Goal: Task Accomplishment & Management: Manage account settings

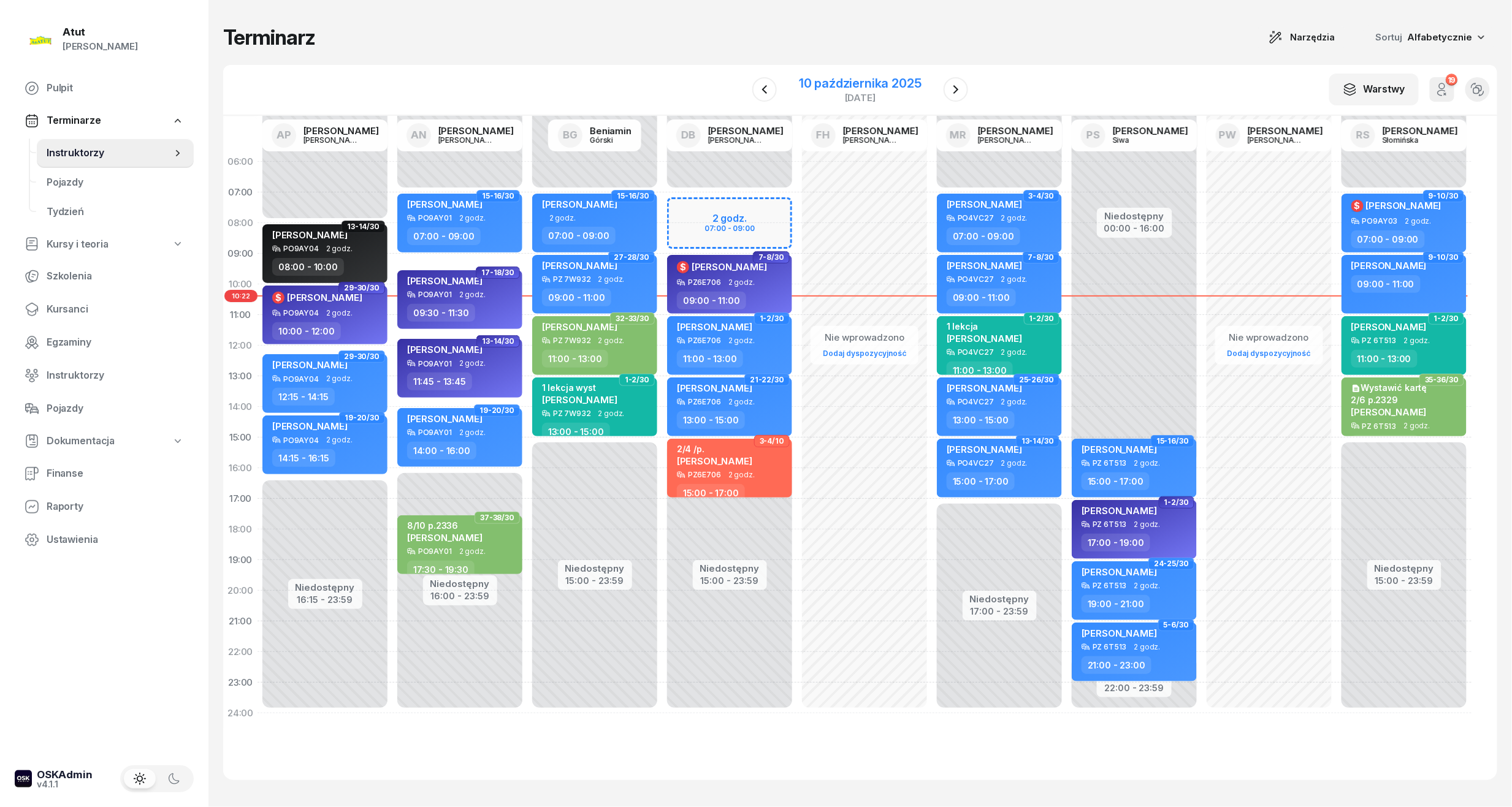
click at [887, 87] on div "10 października 2025" at bounding box center [859, 82] width 123 height 12
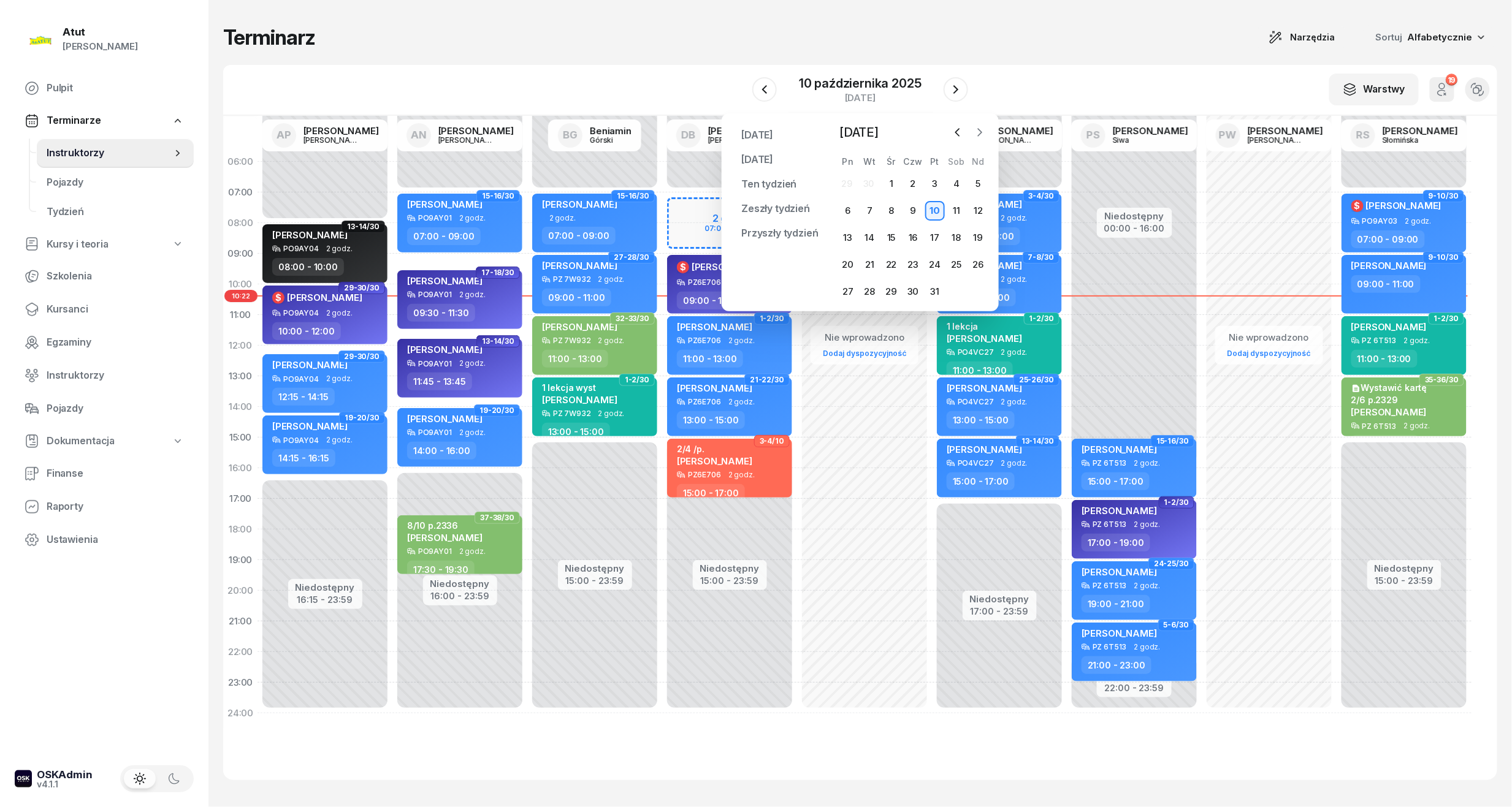
click at [974, 134] on icon "button" at bounding box center [979, 132] width 12 height 12
click at [850, 211] on div "3" at bounding box center [847, 211] width 19 height 19
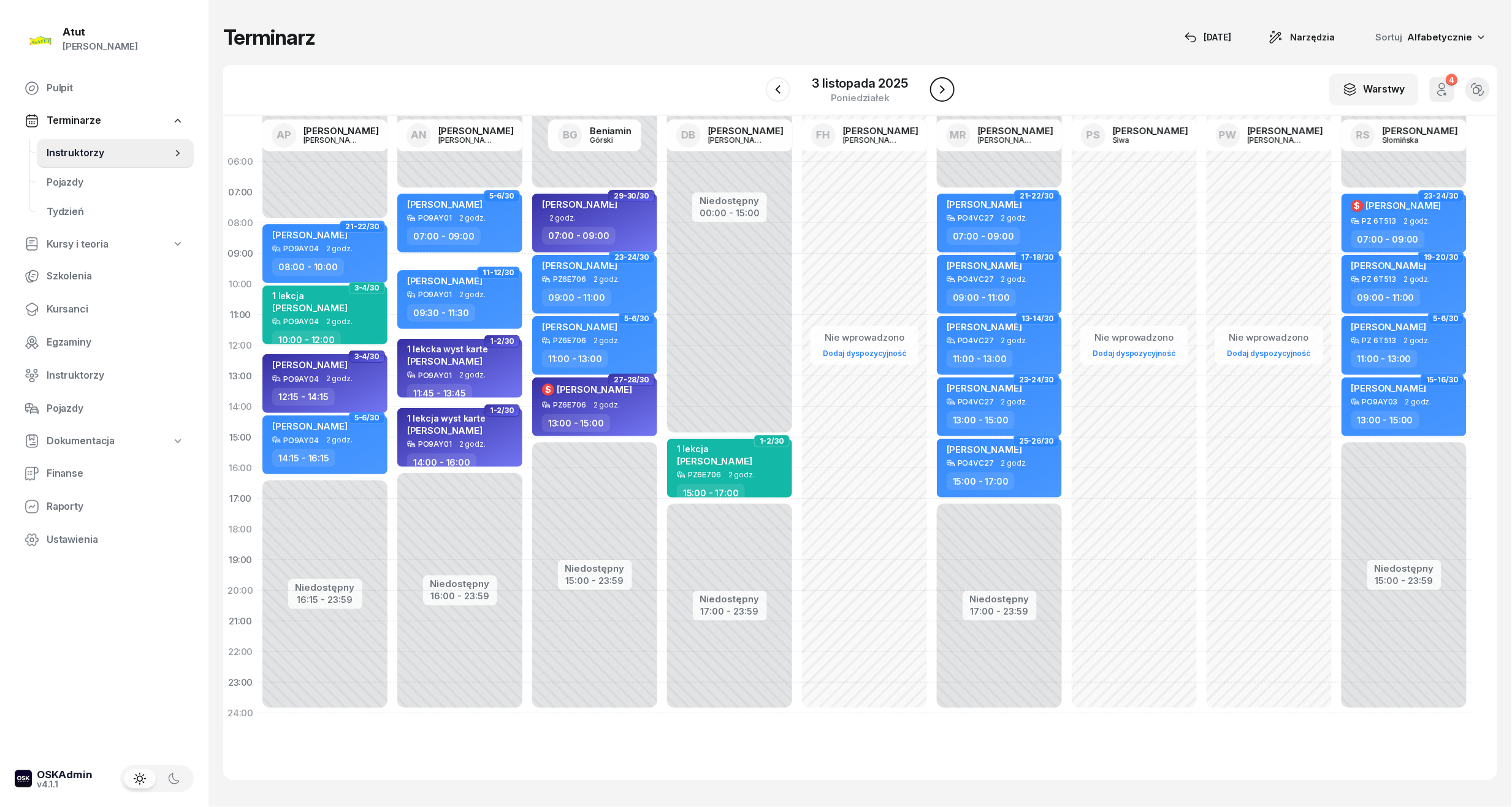
click at [944, 90] on icon "button" at bounding box center [942, 89] width 5 height 9
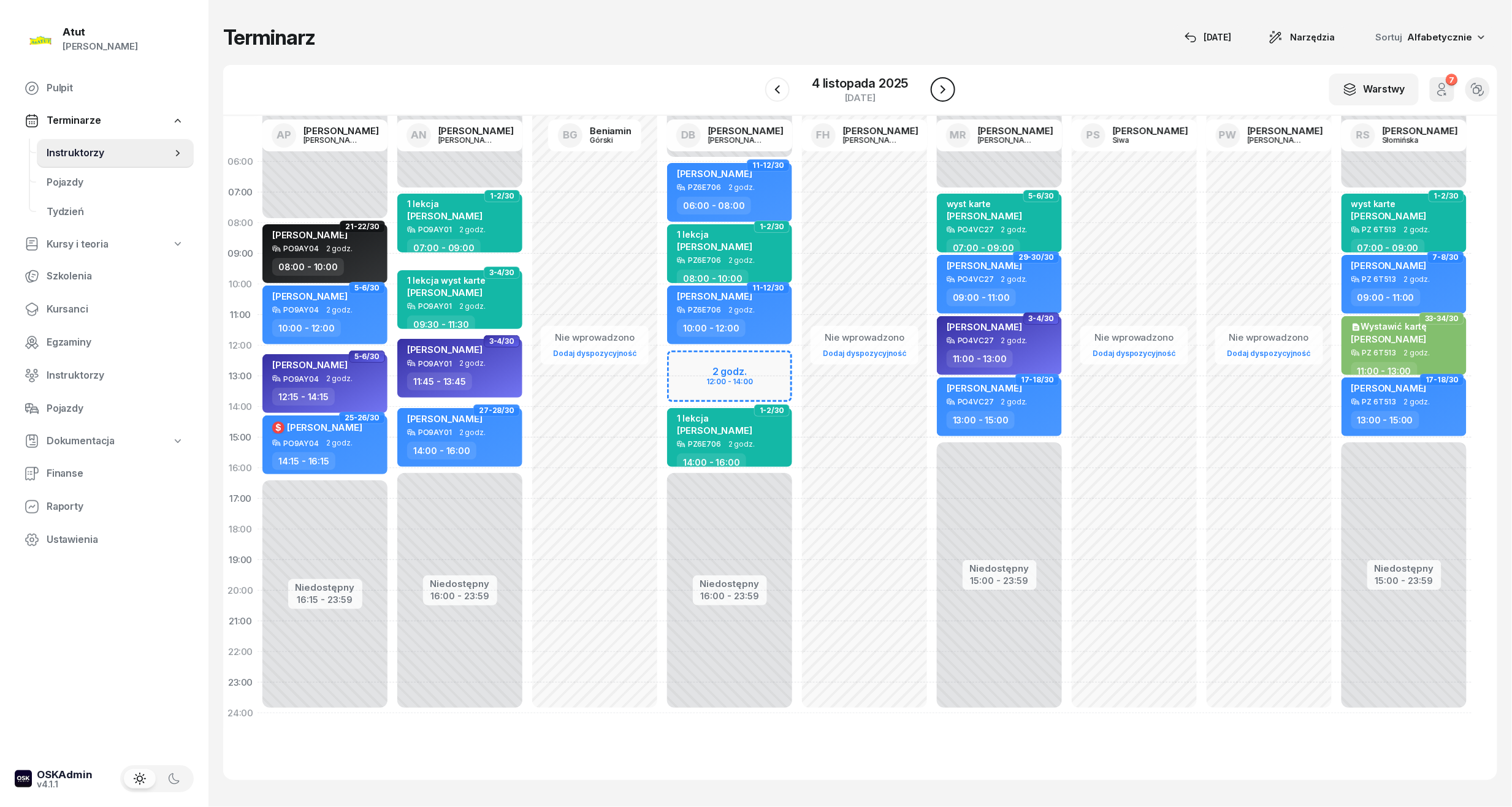
click at [944, 90] on icon "button" at bounding box center [943, 89] width 5 height 9
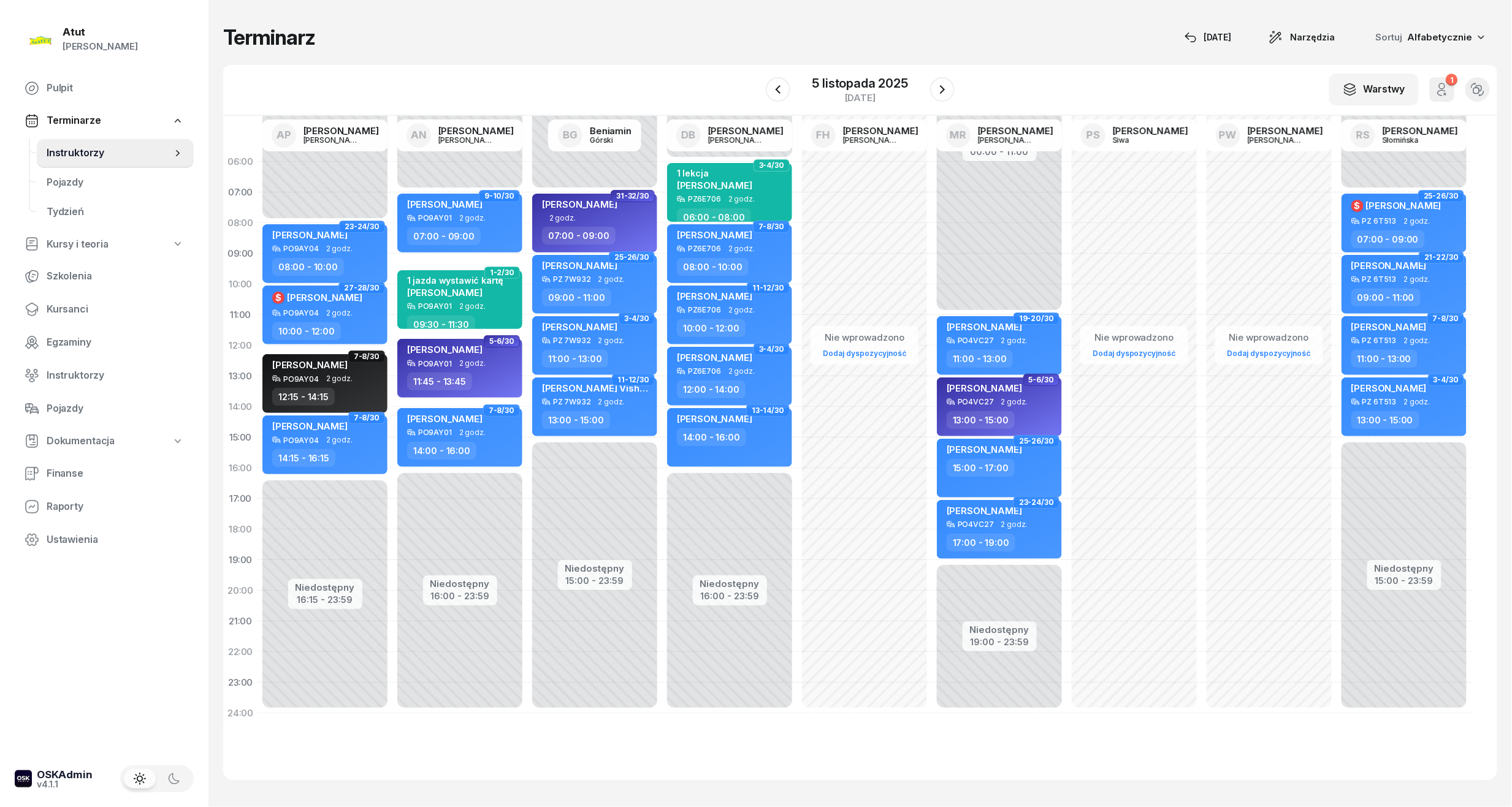
drag, startPoint x: 945, startPoint y: 90, endPoint x: 955, endPoint y: 99, distance: 13.5
click at [951, 101] on div at bounding box center [942, 89] width 25 height 25
click at [937, 88] on icon "button" at bounding box center [942, 90] width 14 height 14
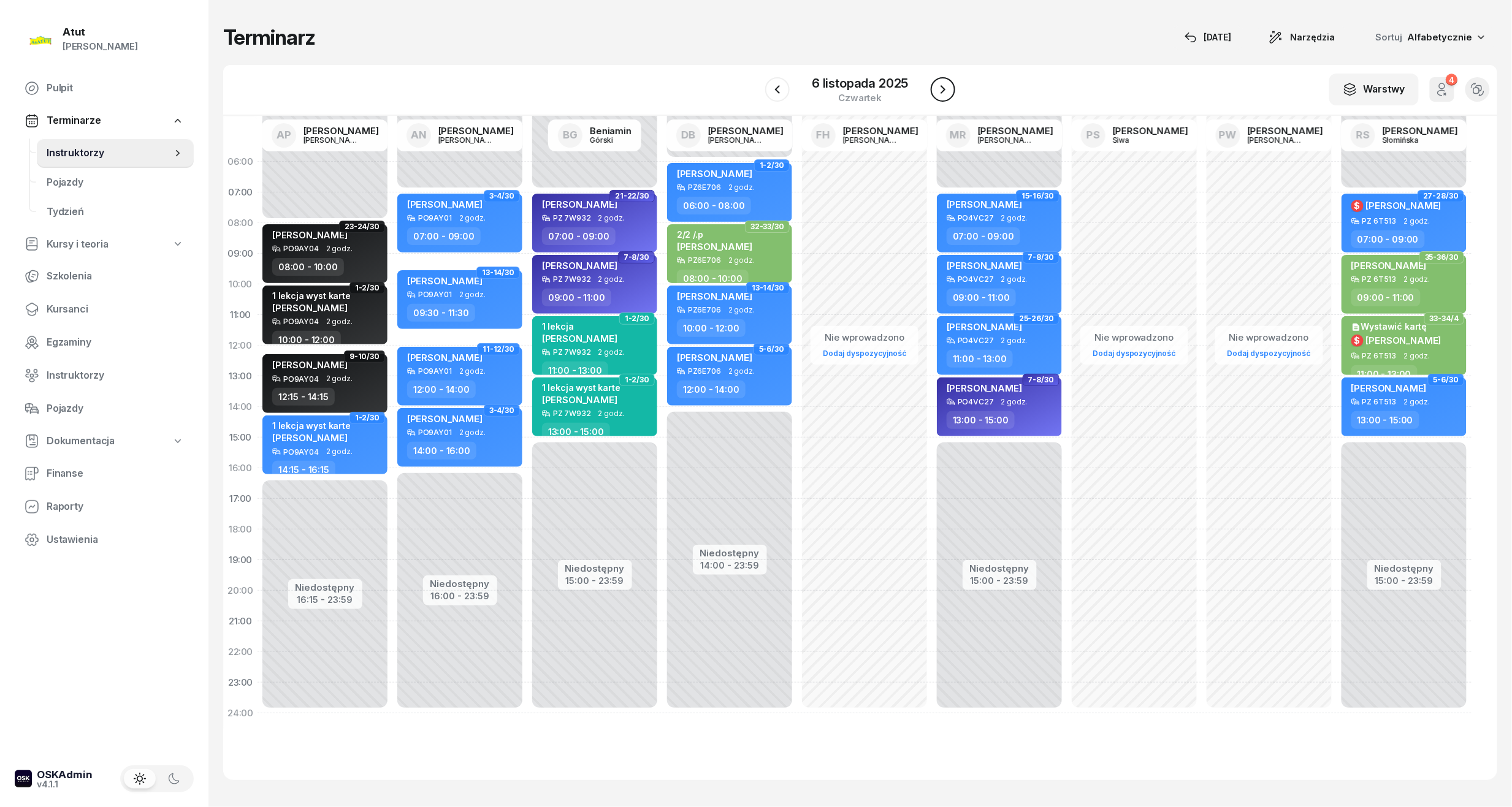
click at [937, 88] on icon "button" at bounding box center [943, 90] width 14 height 14
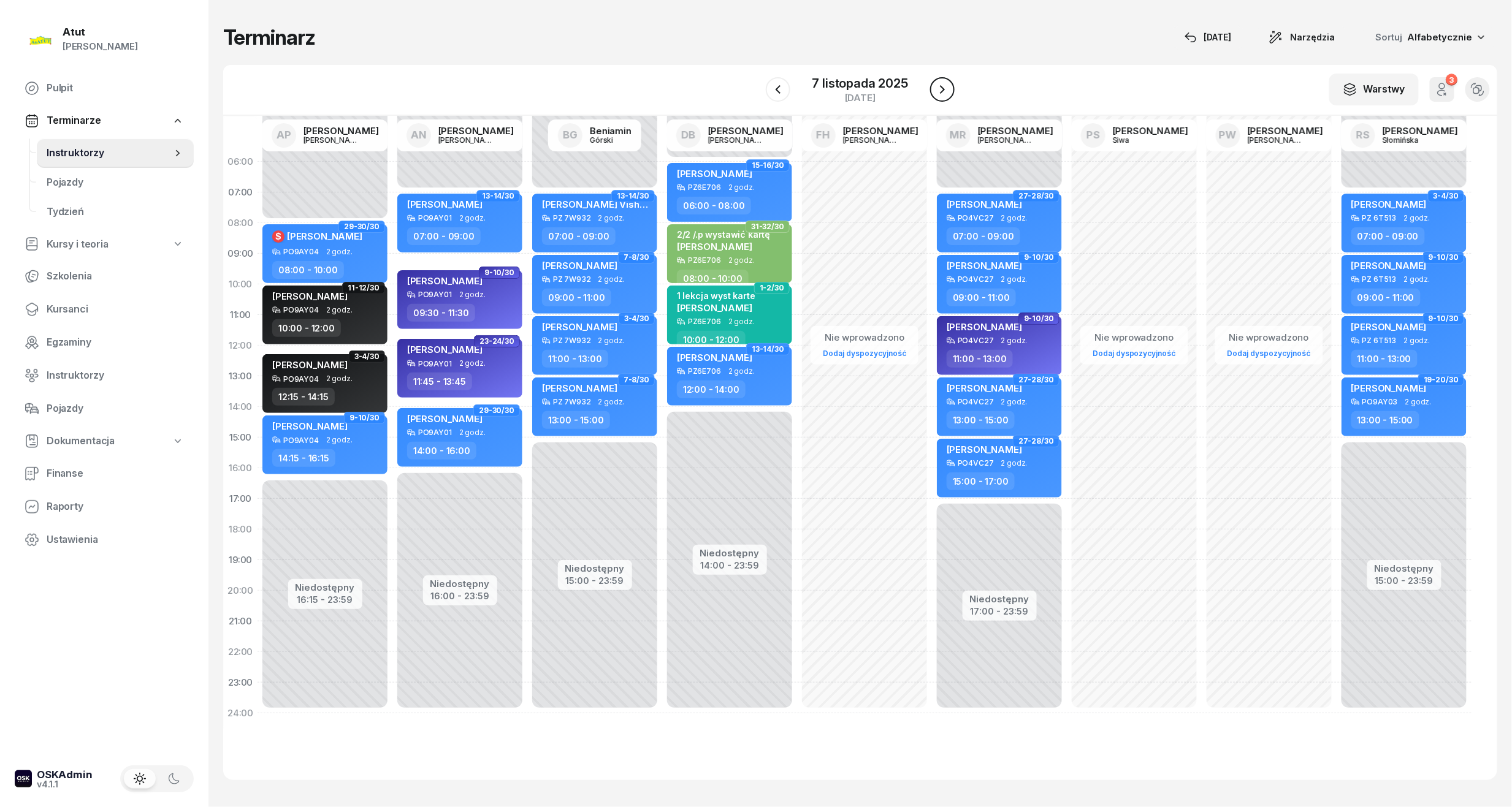
click at [937, 89] on icon "button" at bounding box center [942, 90] width 14 height 14
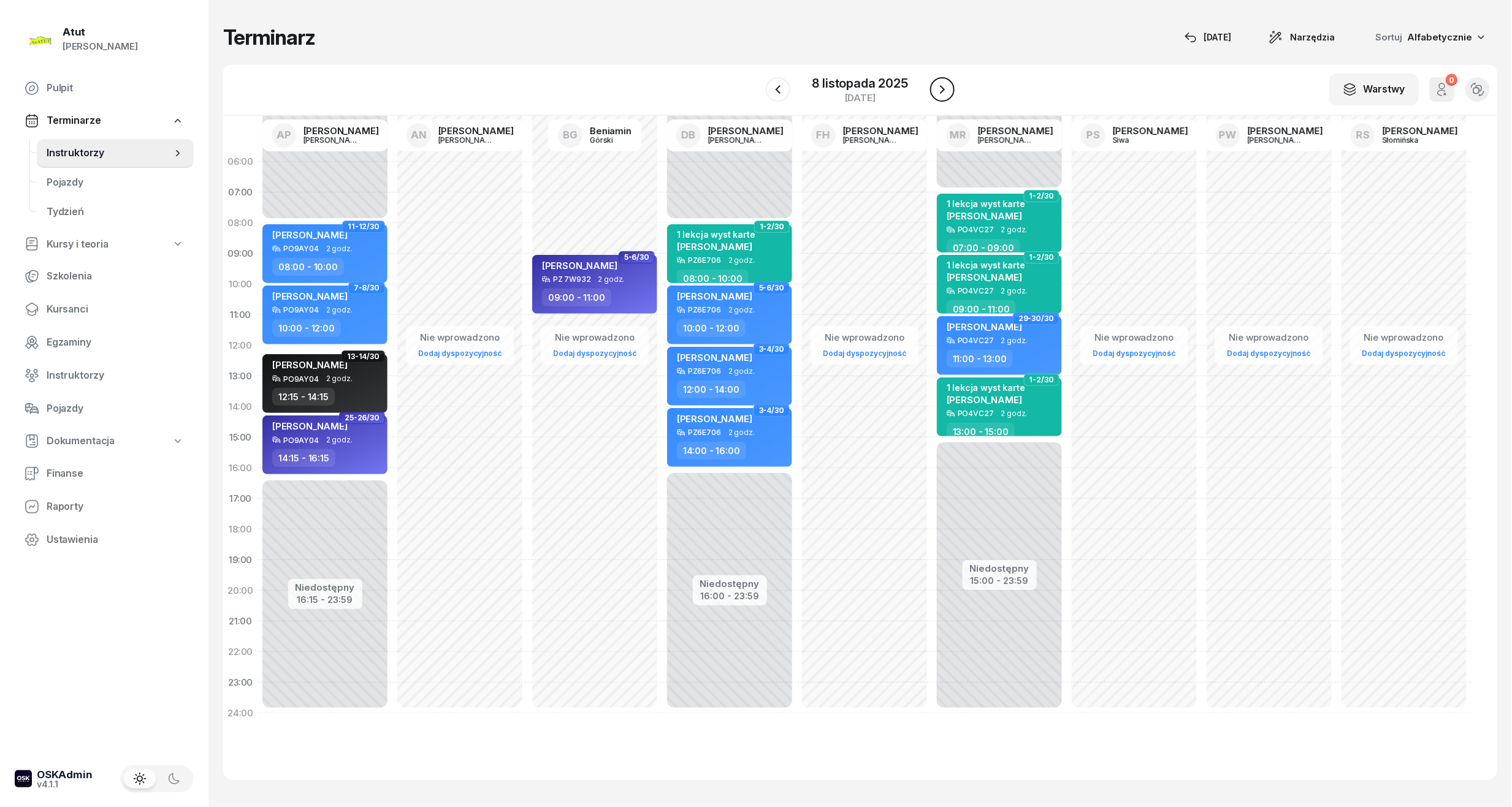
click at [937, 89] on icon "button" at bounding box center [942, 90] width 14 height 14
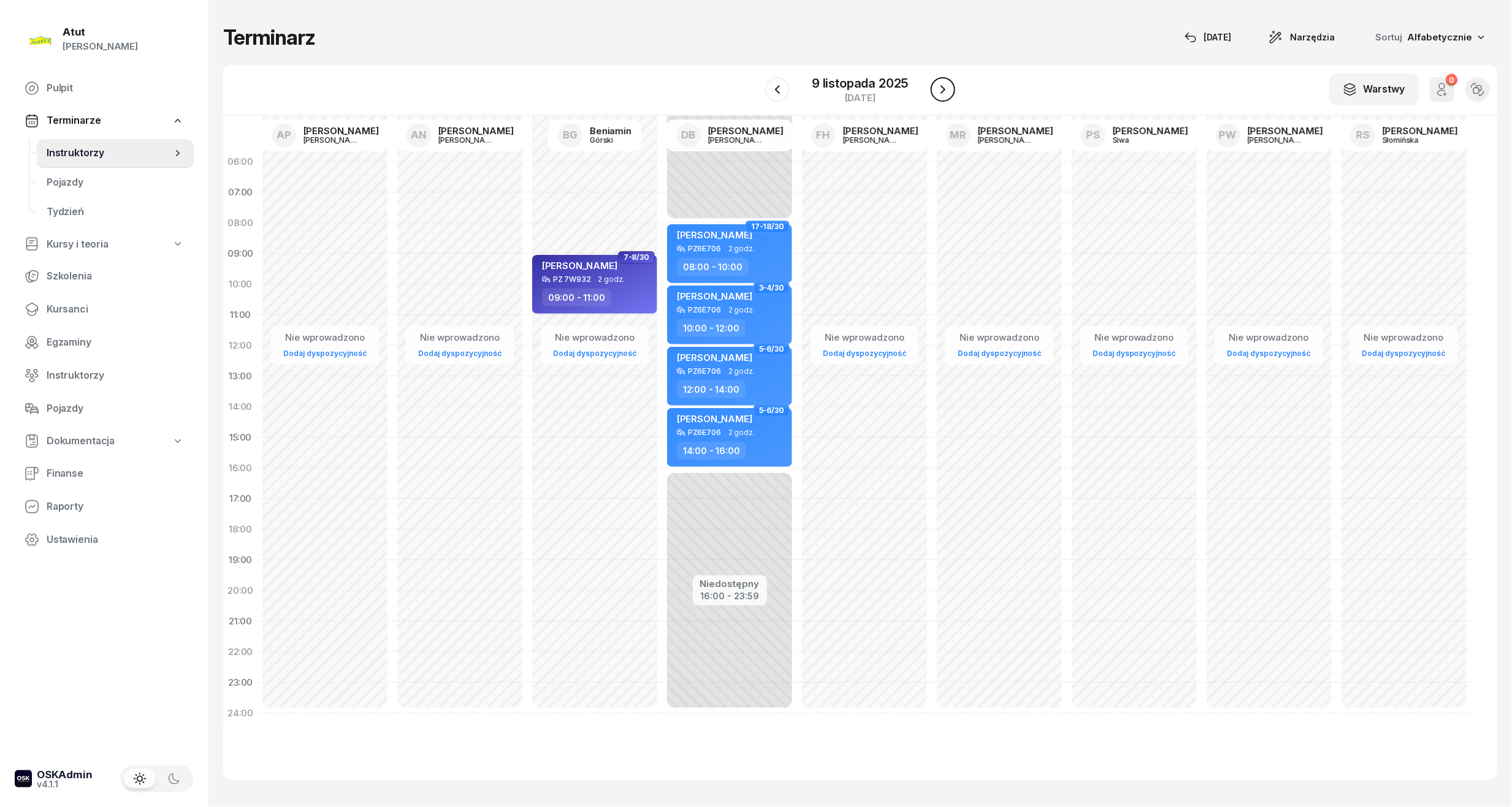
click at [937, 89] on icon "button" at bounding box center [943, 90] width 14 height 14
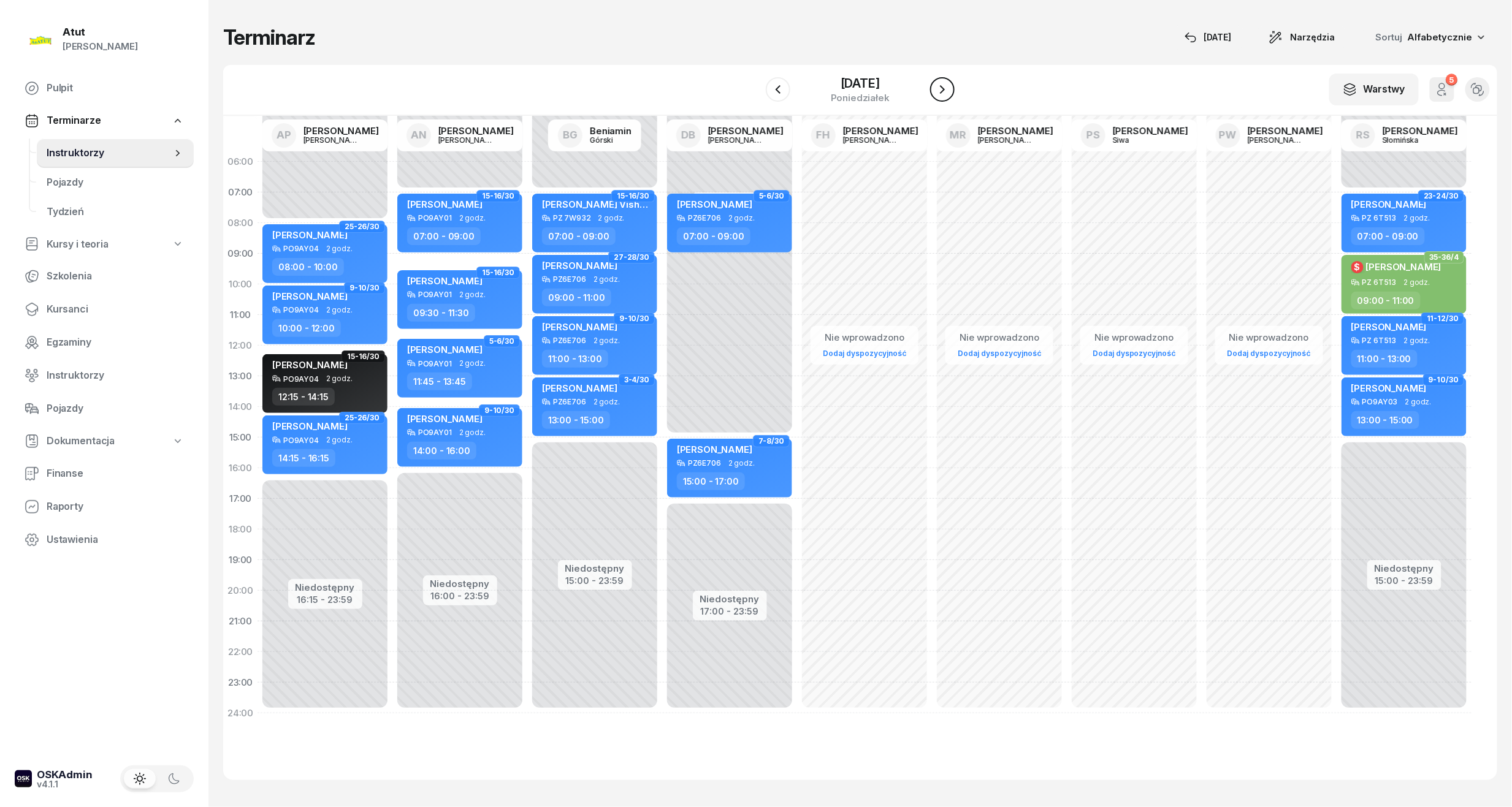
click at [937, 89] on icon "button" at bounding box center [942, 90] width 14 height 14
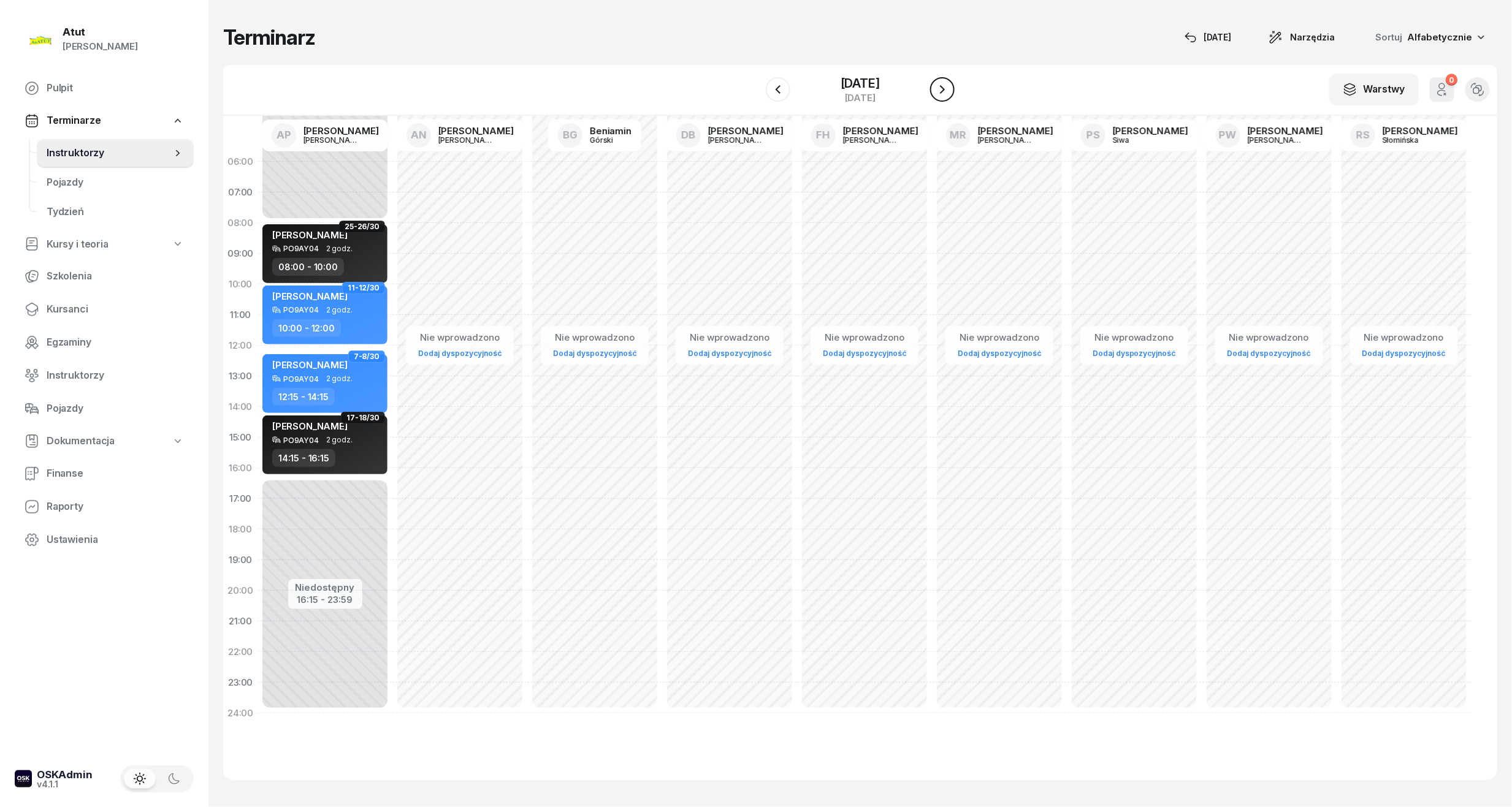
click at [937, 89] on icon "button" at bounding box center [942, 90] width 14 height 14
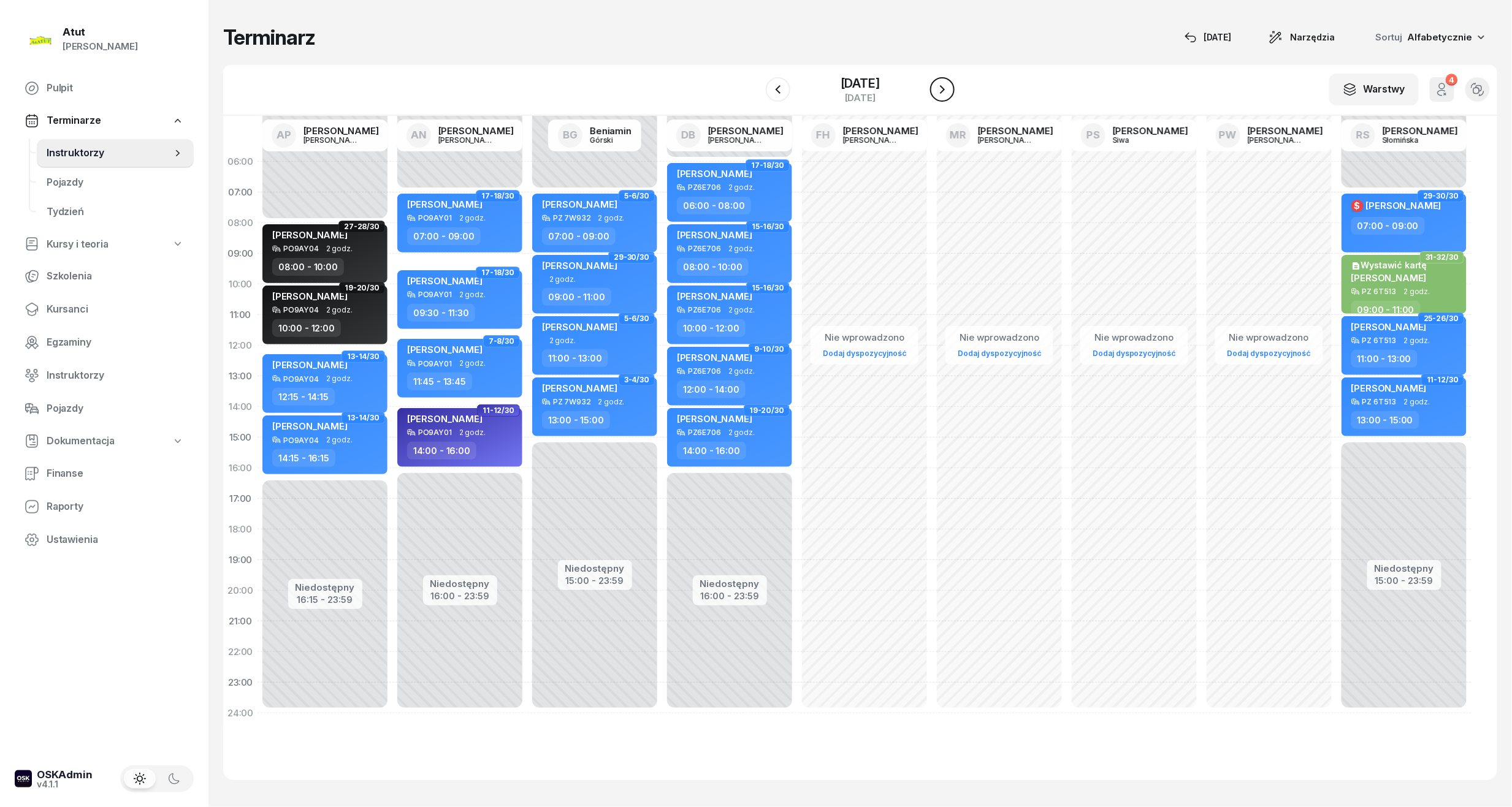
click at [937, 89] on icon "button" at bounding box center [942, 90] width 14 height 14
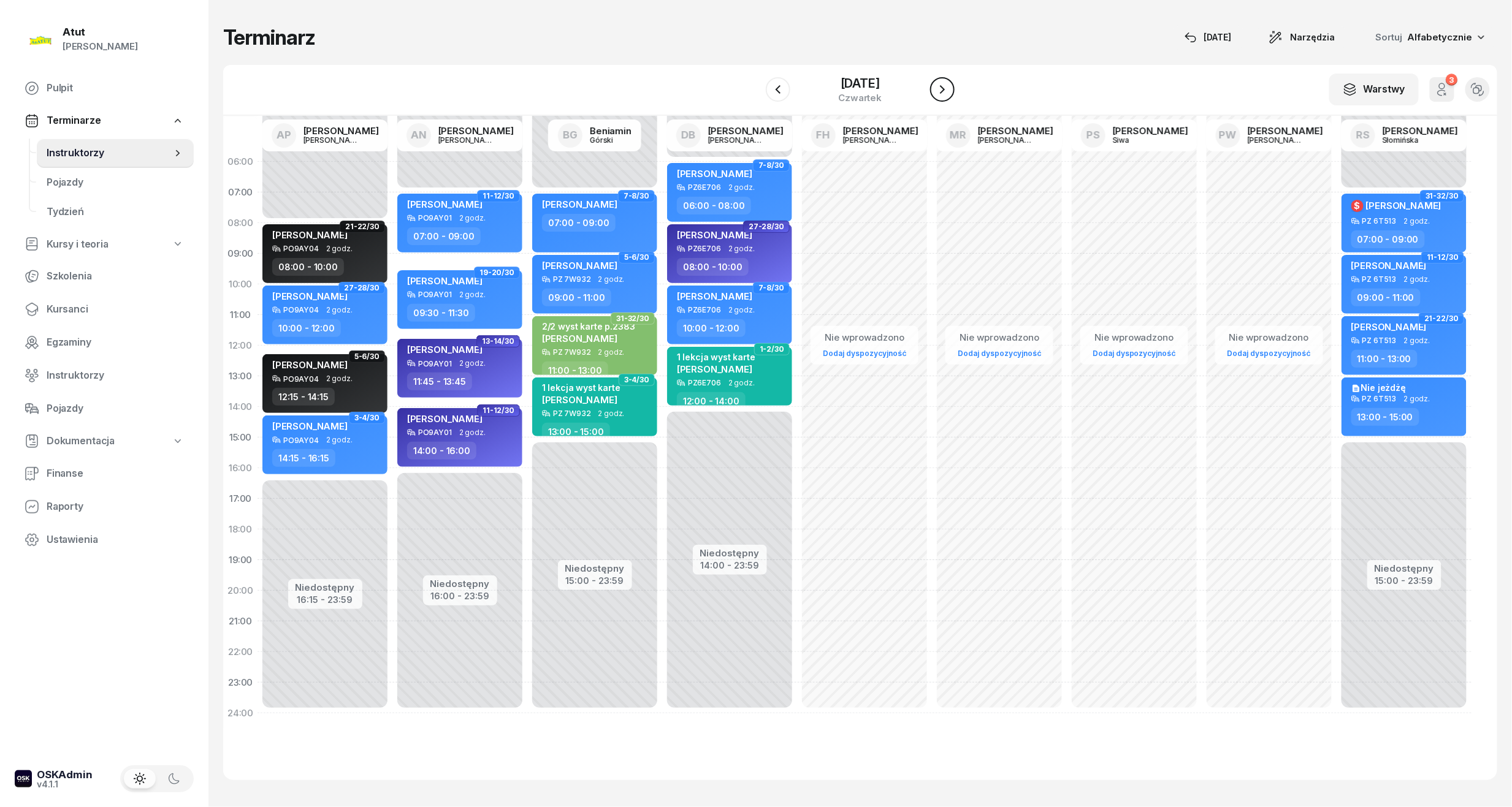
click at [937, 89] on icon "button" at bounding box center [942, 90] width 14 height 14
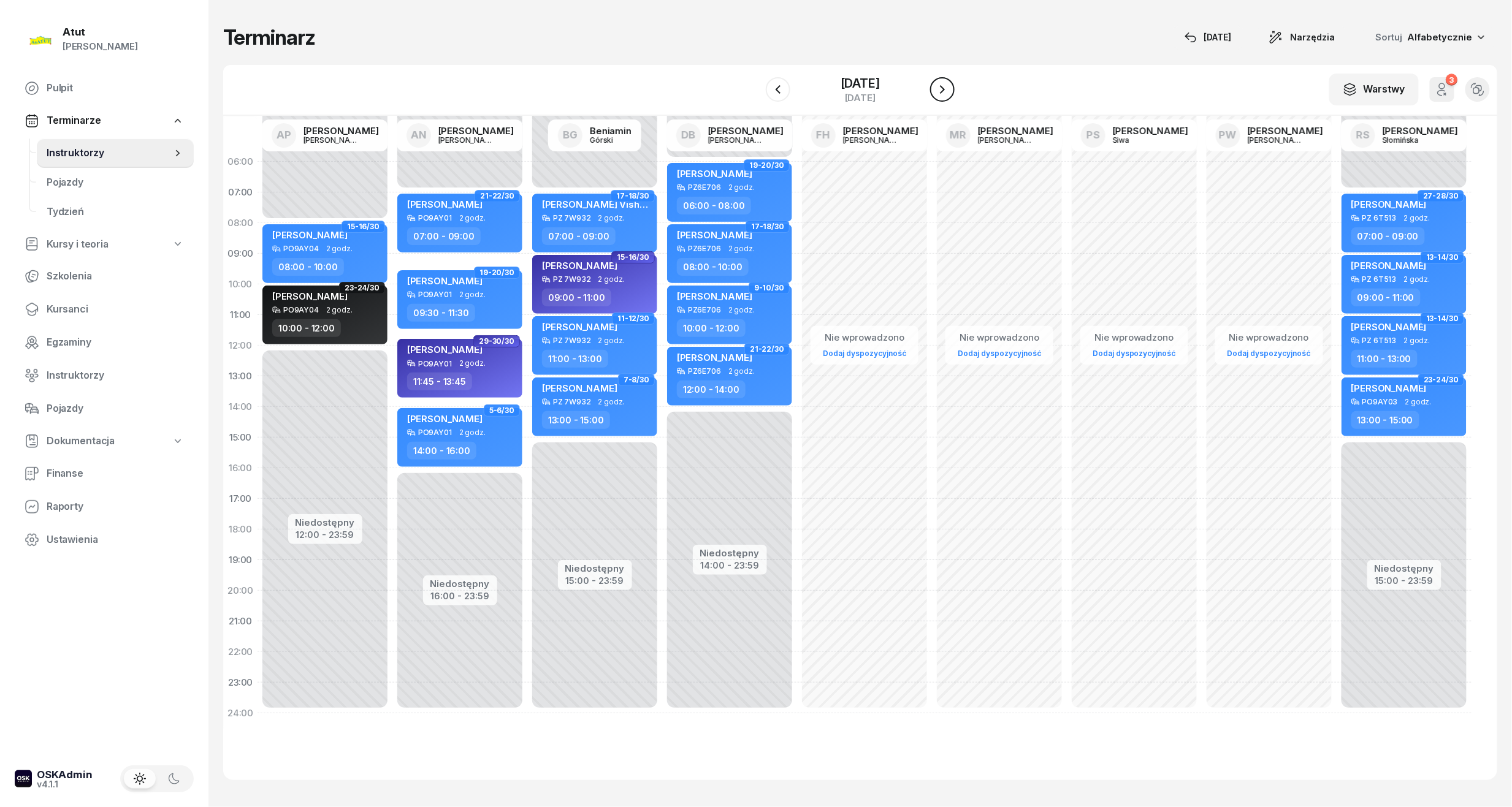
click at [937, 89] on icon "button" at bounding box center [942, 90] width 14 height 14
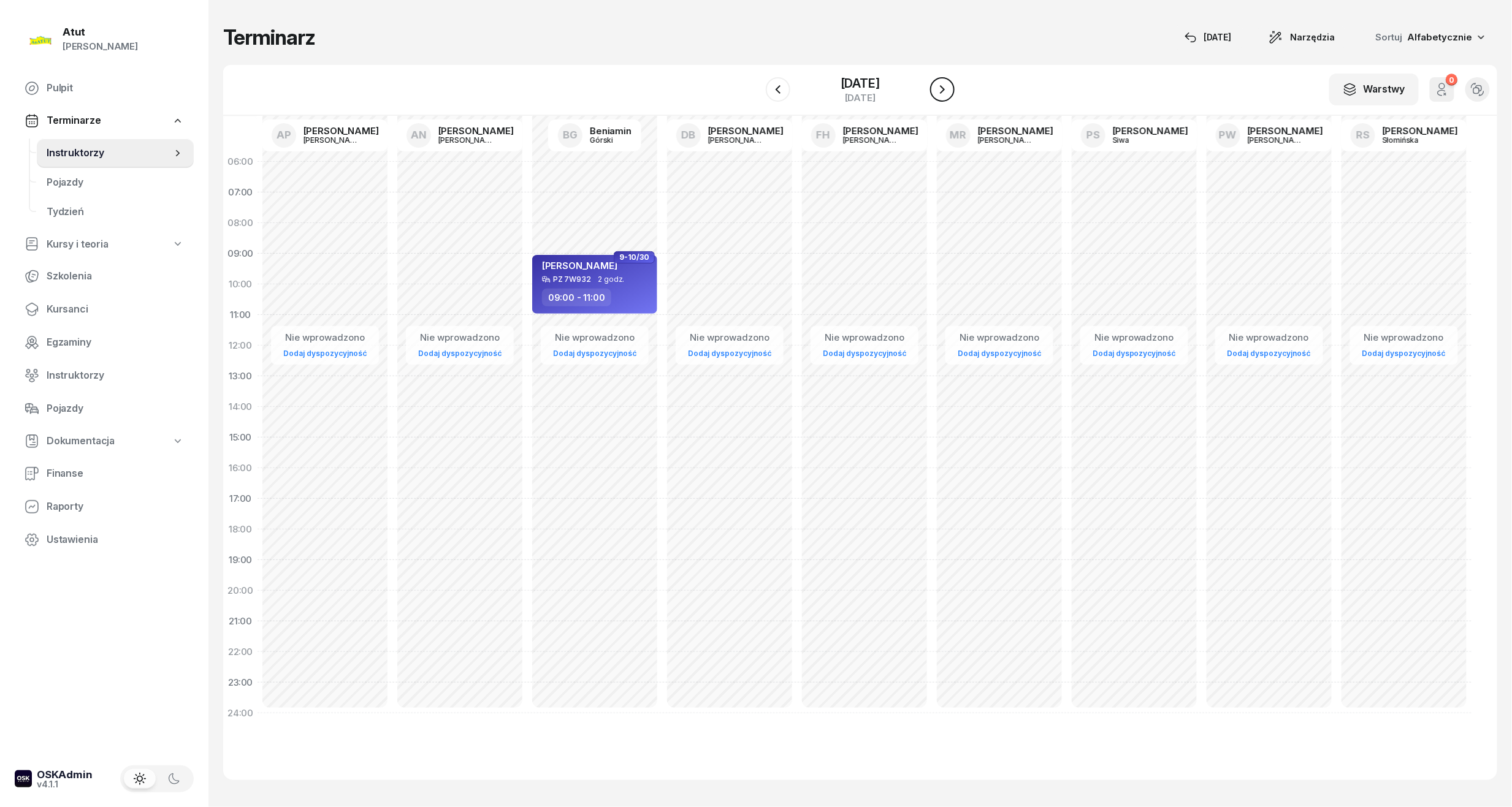
drag, startPoint x: 937, startPoint y: 89, endPoint x: 937, endPoint y: 98, distance: 9.0
click at [937, 98] on button "button" at bounding box center [942, 89] width 25 height 25
click at [947, 82] on icon "button" at bounding box center [942, 90] width 14 height 14
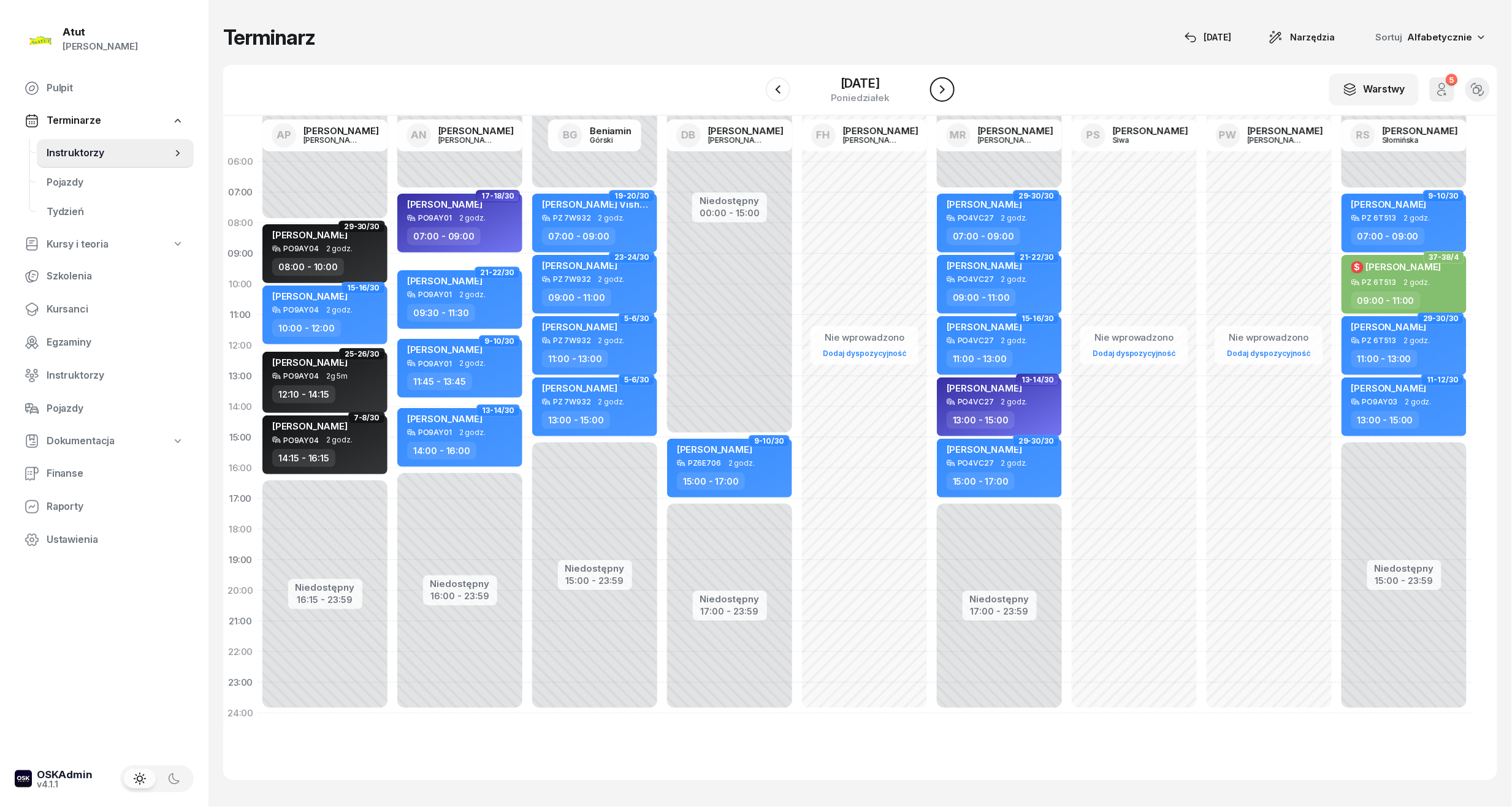
click at [947, 82] on icon "button" at bounding box center [942, 90] width 14 height 14
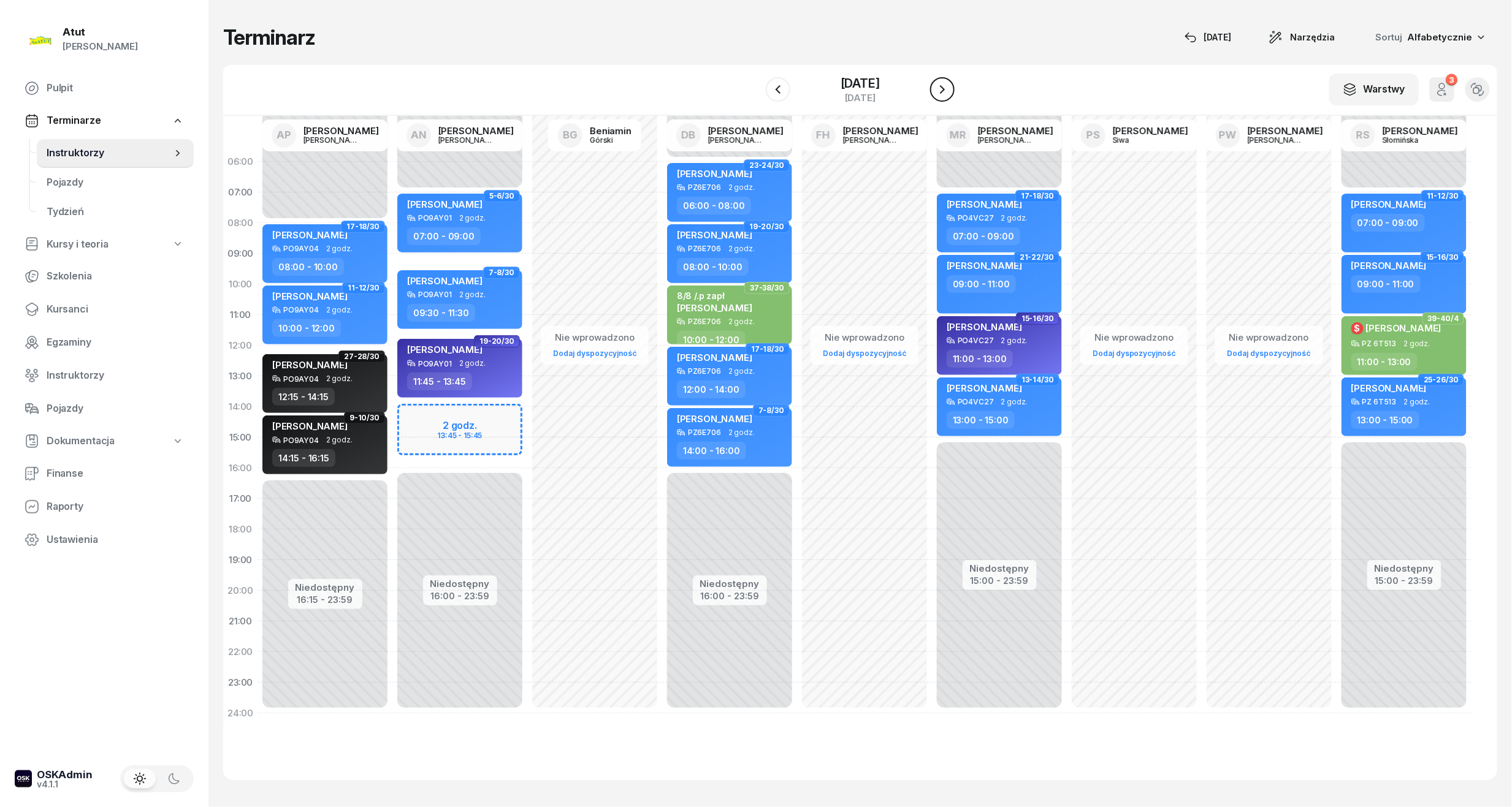
click at [945, 89] on icon "button" at bounding box center [942, 89] width 5 height 9
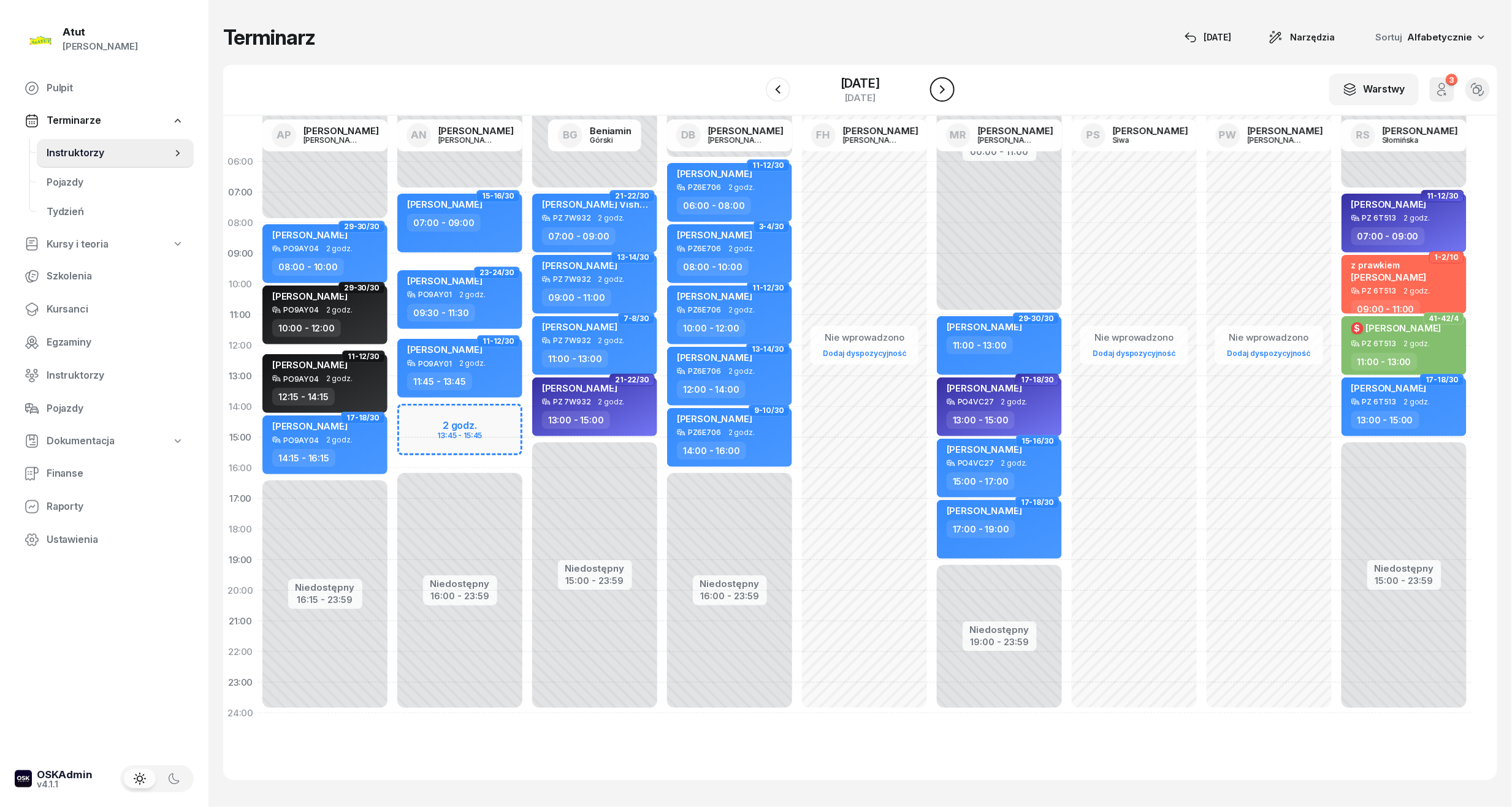
click at [945, 89] on icon "button" at bounding box center [942, 89] width 5 height 9
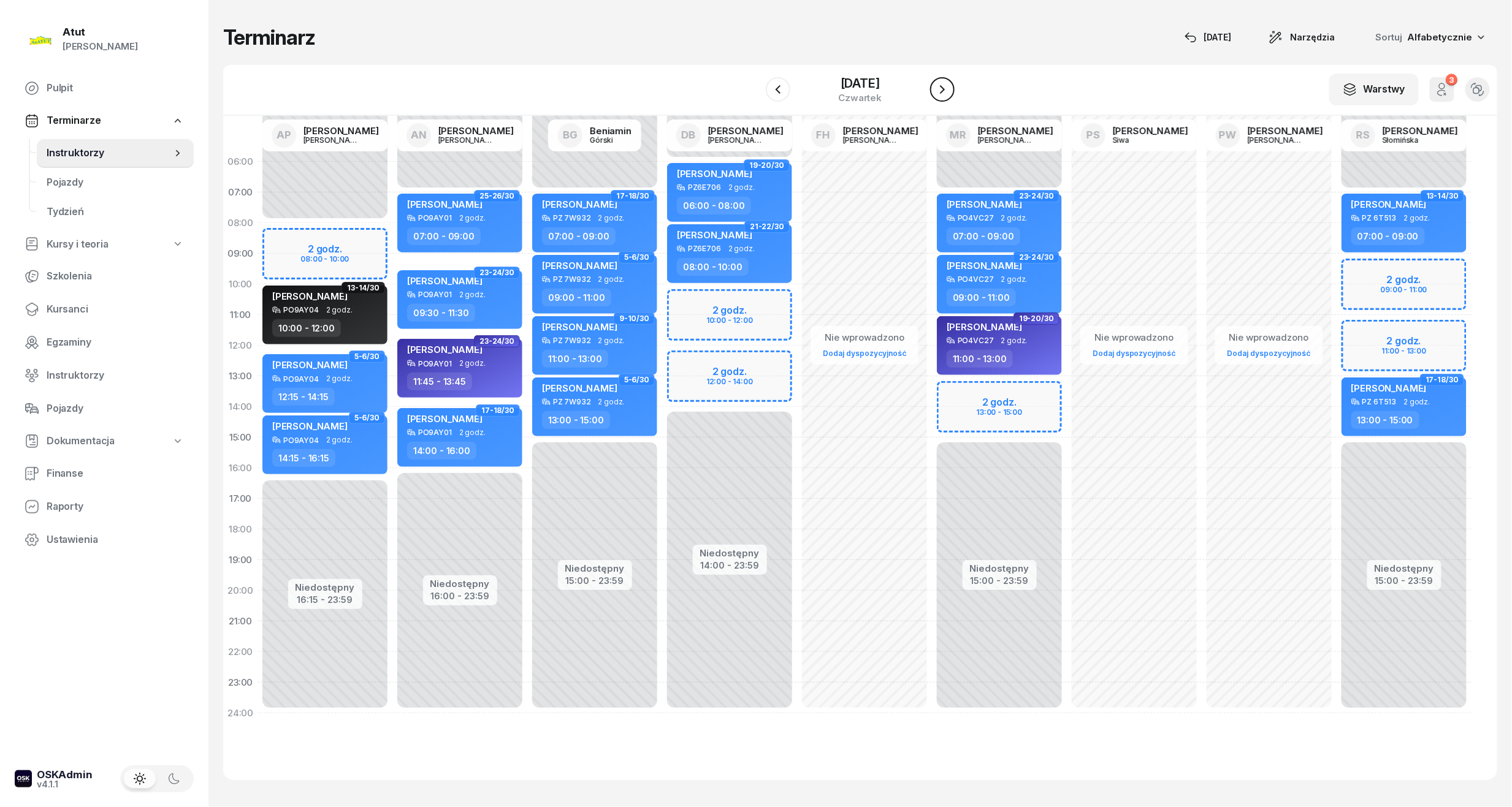
click at [945, 89] on icon "button" at bounding box center [942, 90] width 14 height 14
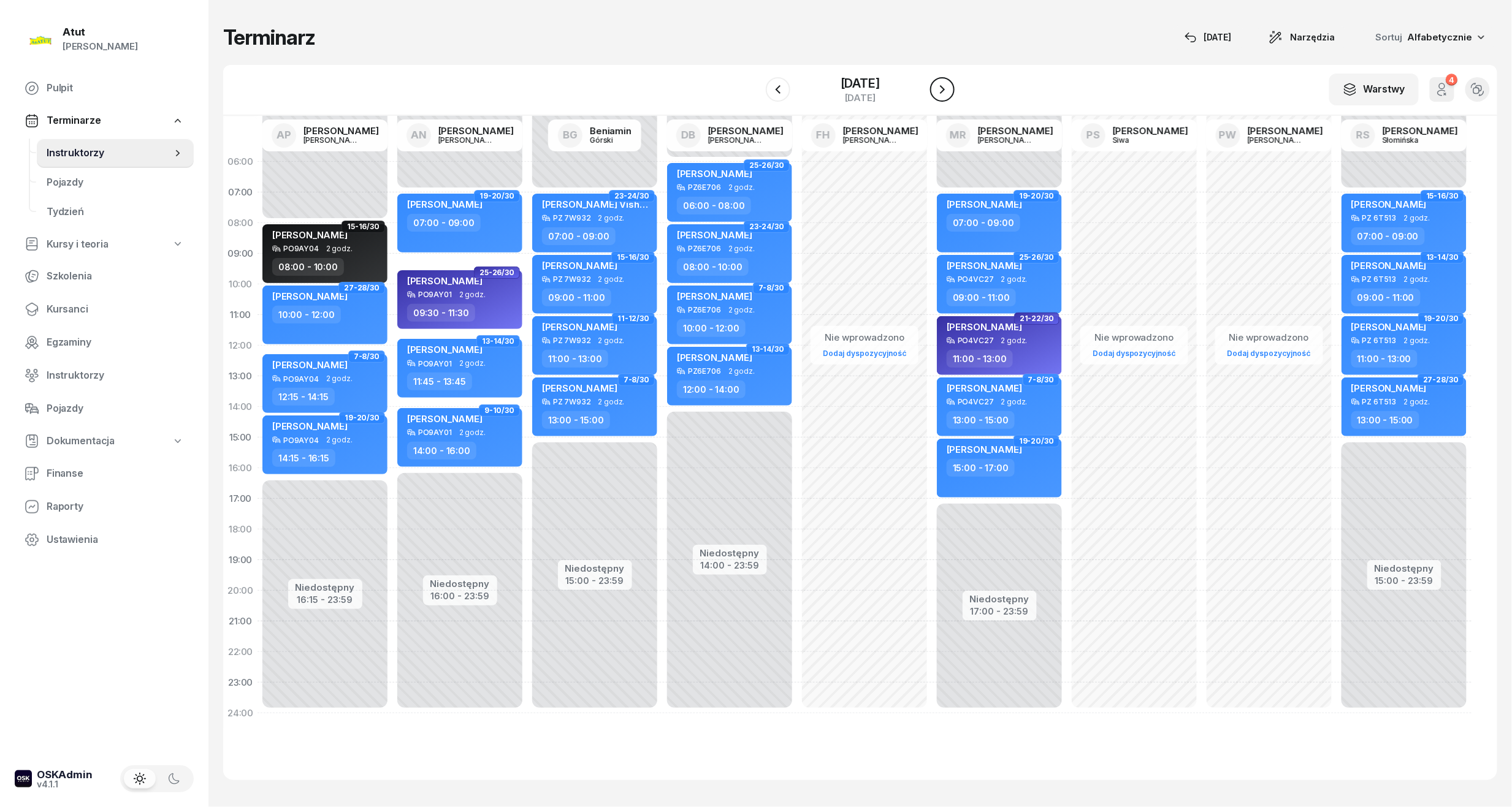
click at [945, 89] on icon "button" at bounding box center [942, 89] width 5 height 9
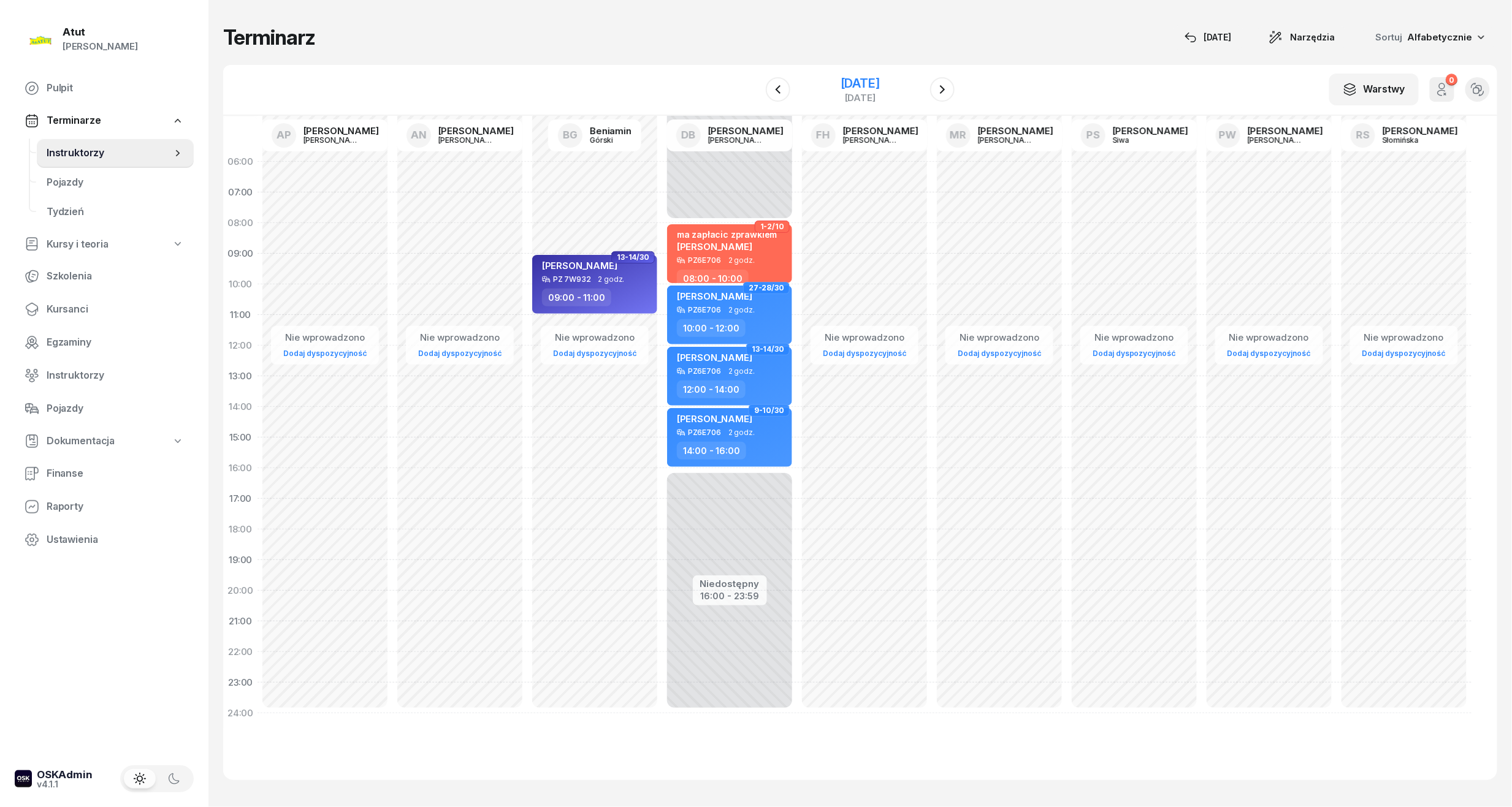
click at [879, 79] on div "[DATE]" at bounding box center [859, 82] width 39 height 12
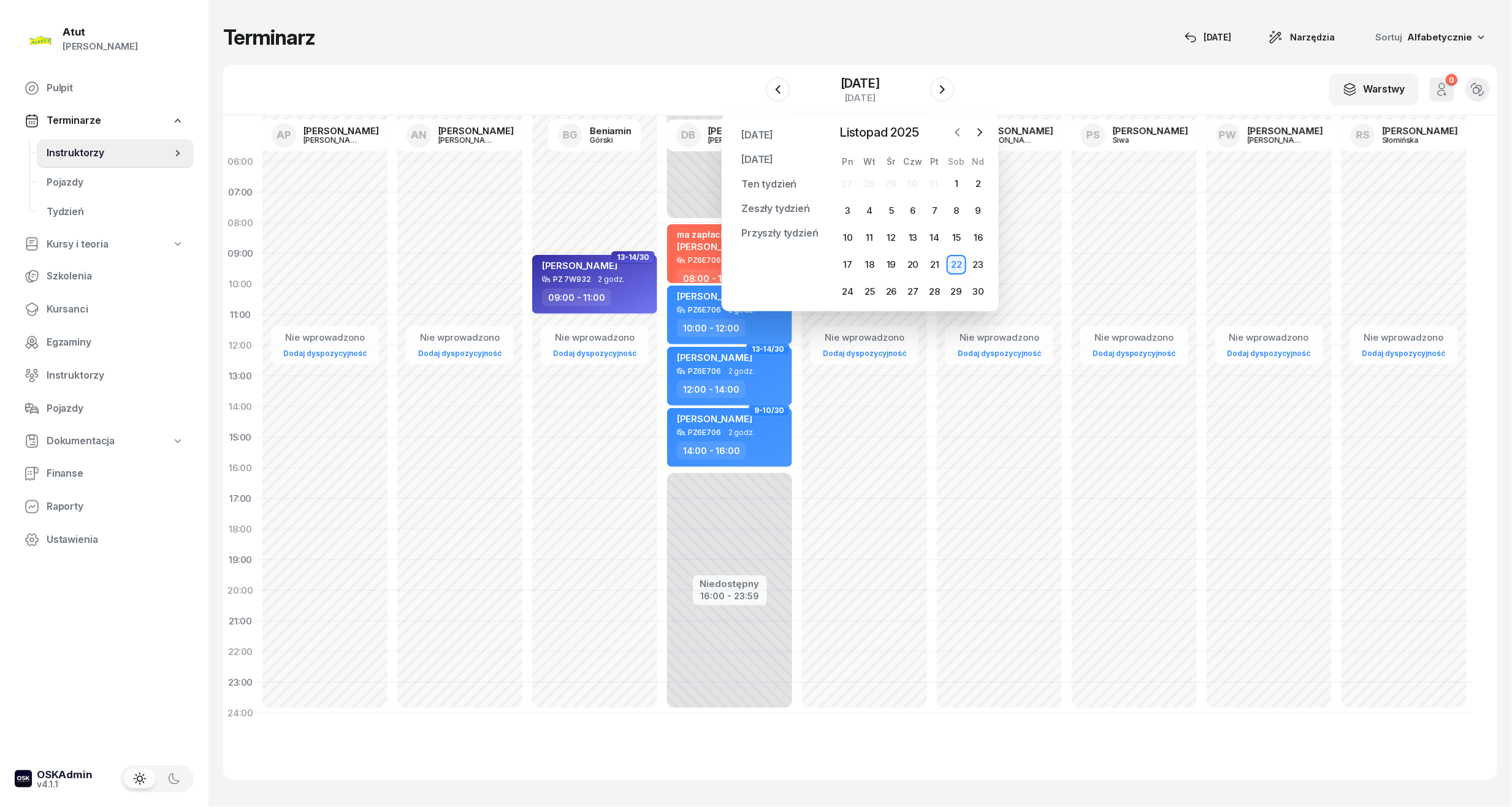
click at [950, 130] on button "button" at bounding box center [957, 132] width 18 height 18
click at [935, 211] on div "10" at bounding box center [935, 211] width 19 height 19
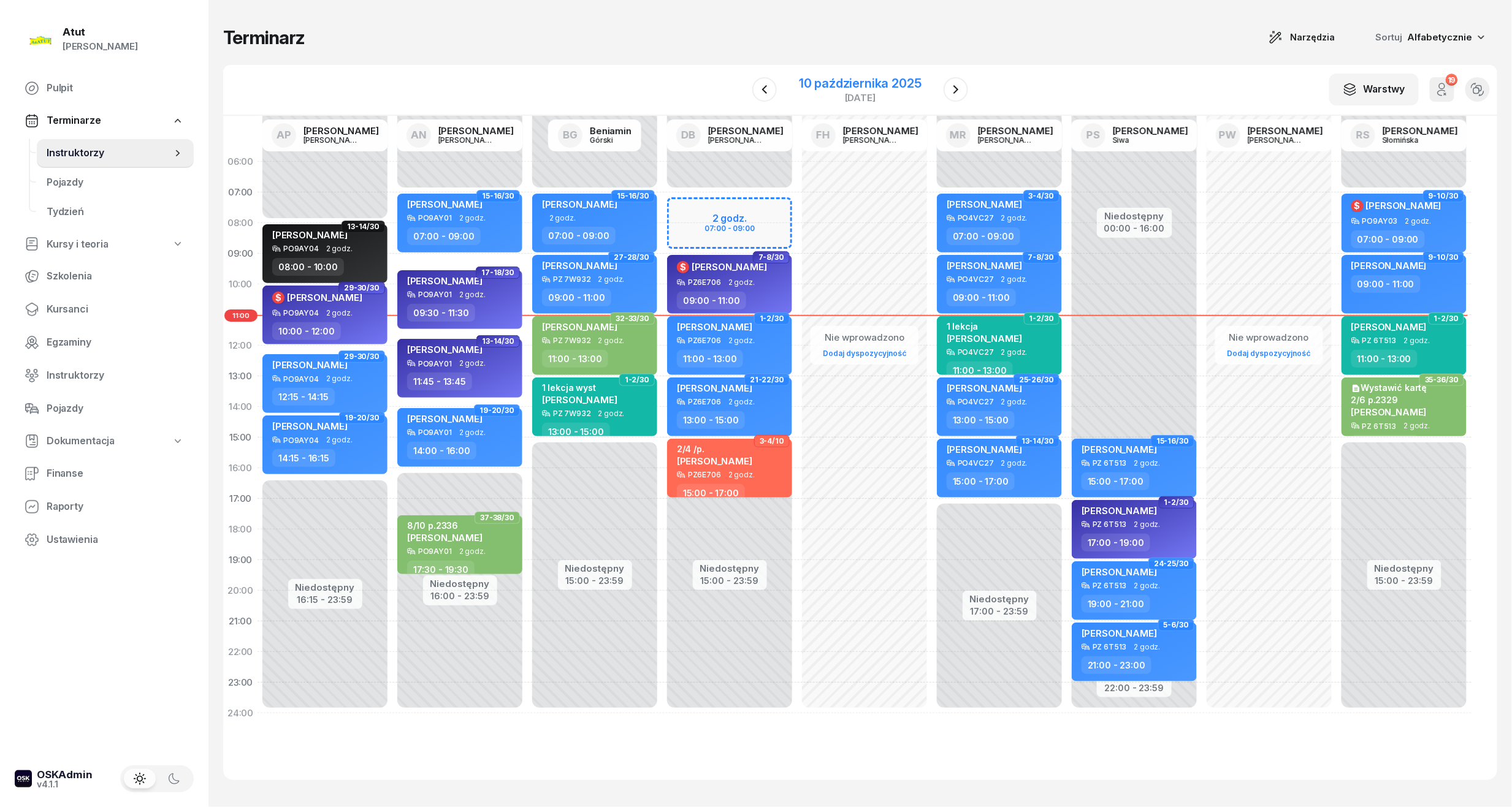
click at [895, 94] on div "[DATE]" at bounding box center [859, 97] width 123 height 9
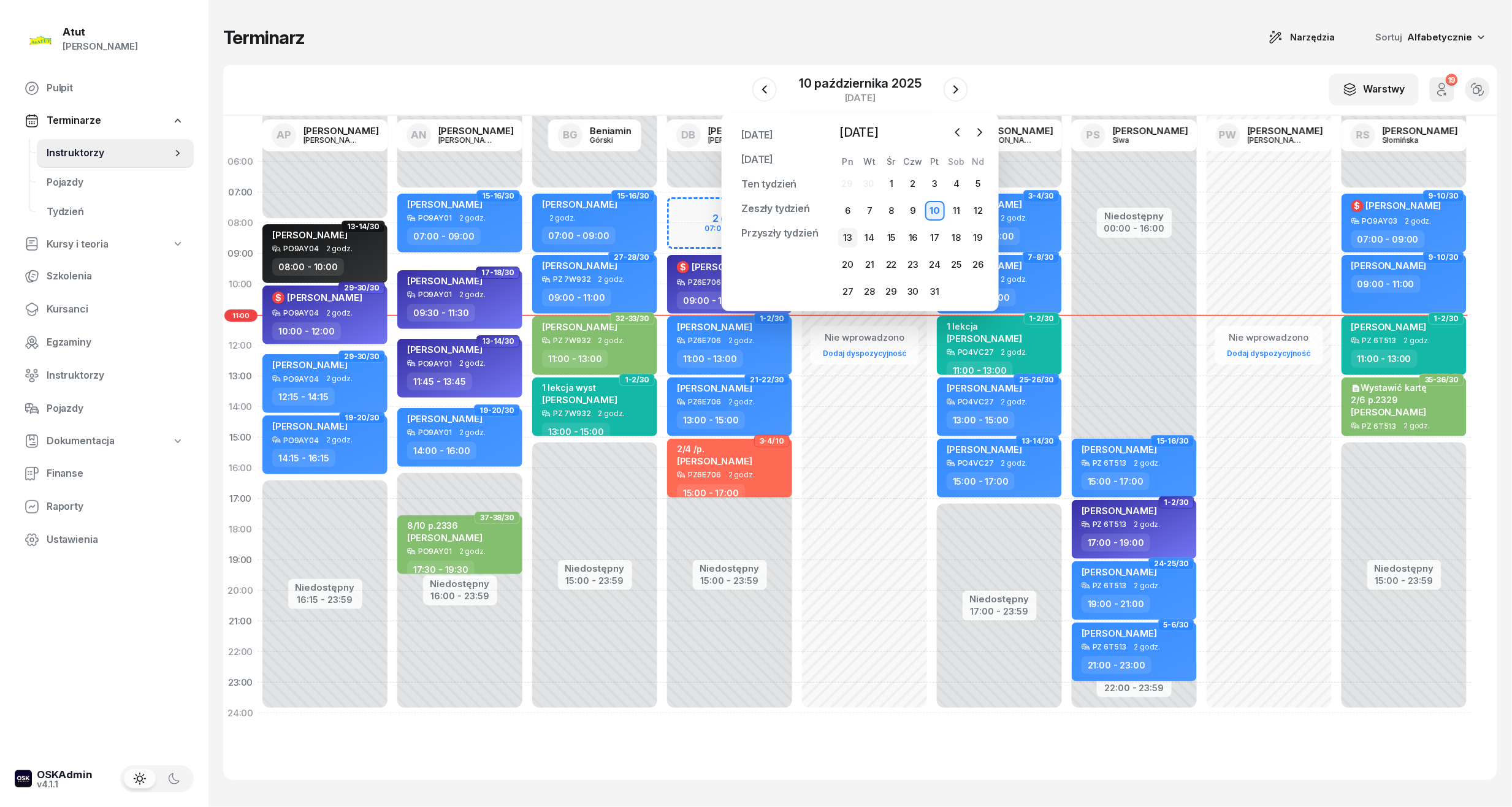
click at [850, 236] on div "13" at bounding box center [847, 238] width 19 height 19
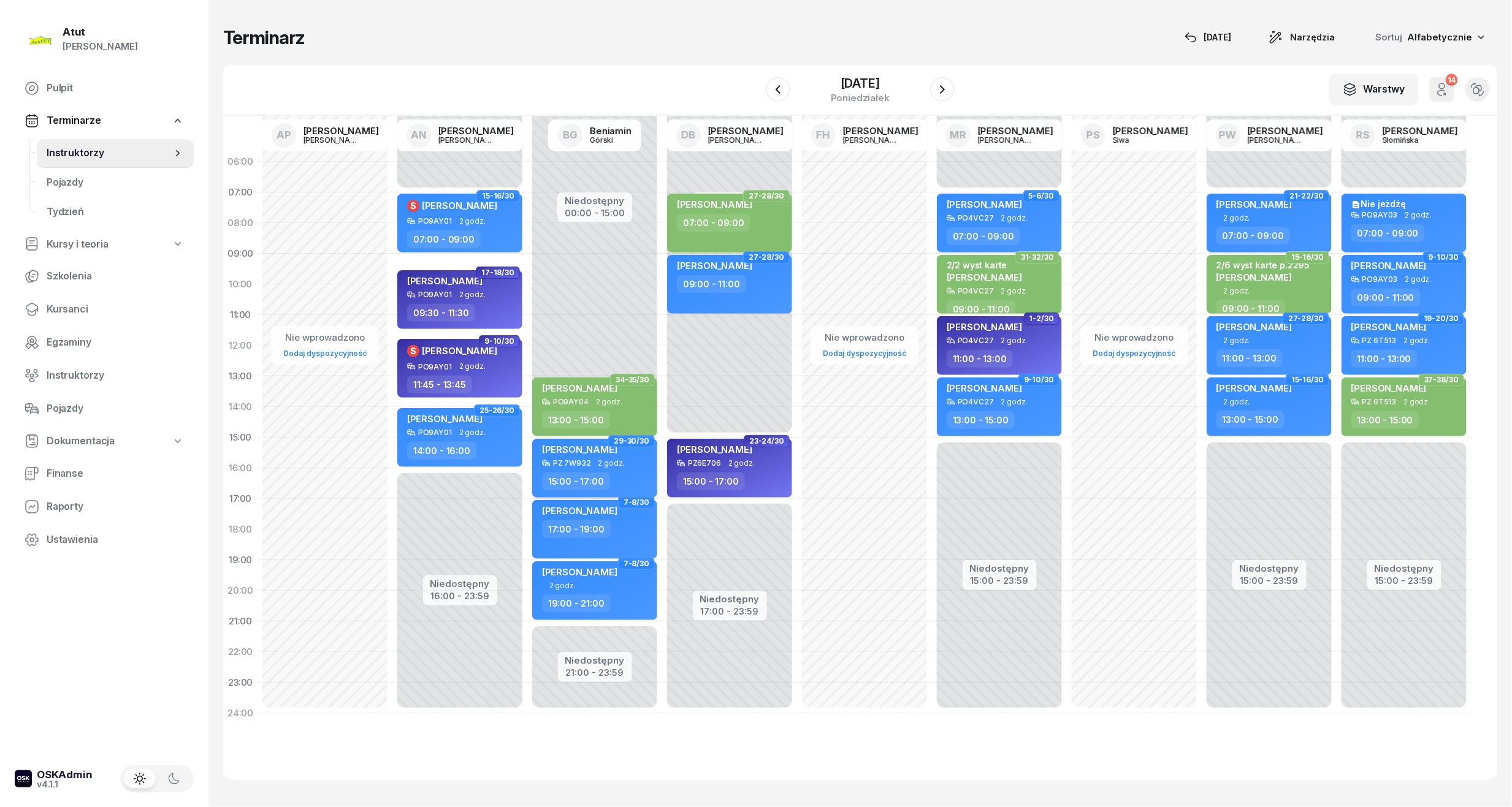
click at [611, 464] on span "2 godz." at bounding box center [611, 463] width 26 height 9
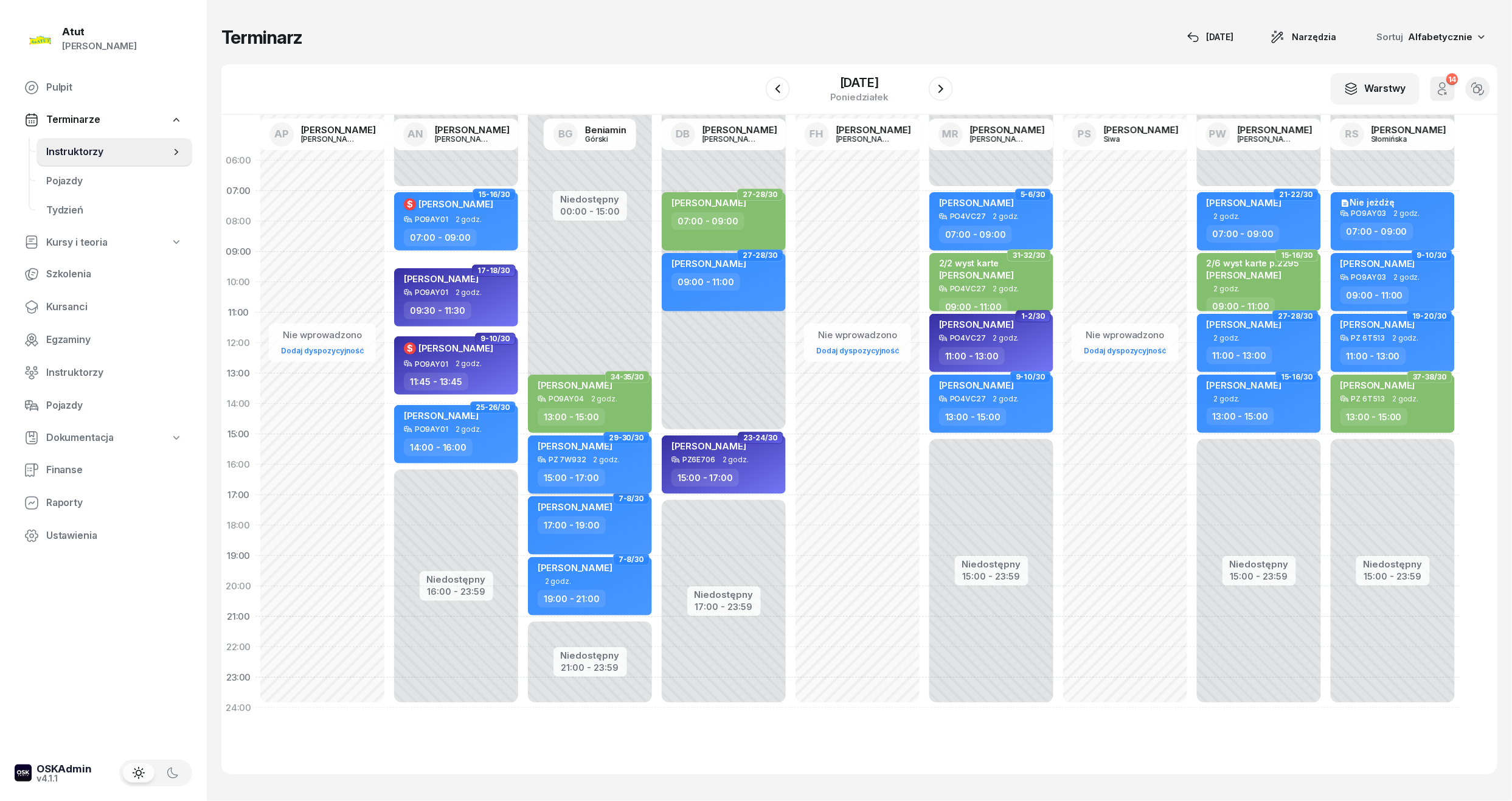
select select "15"
select select "17"
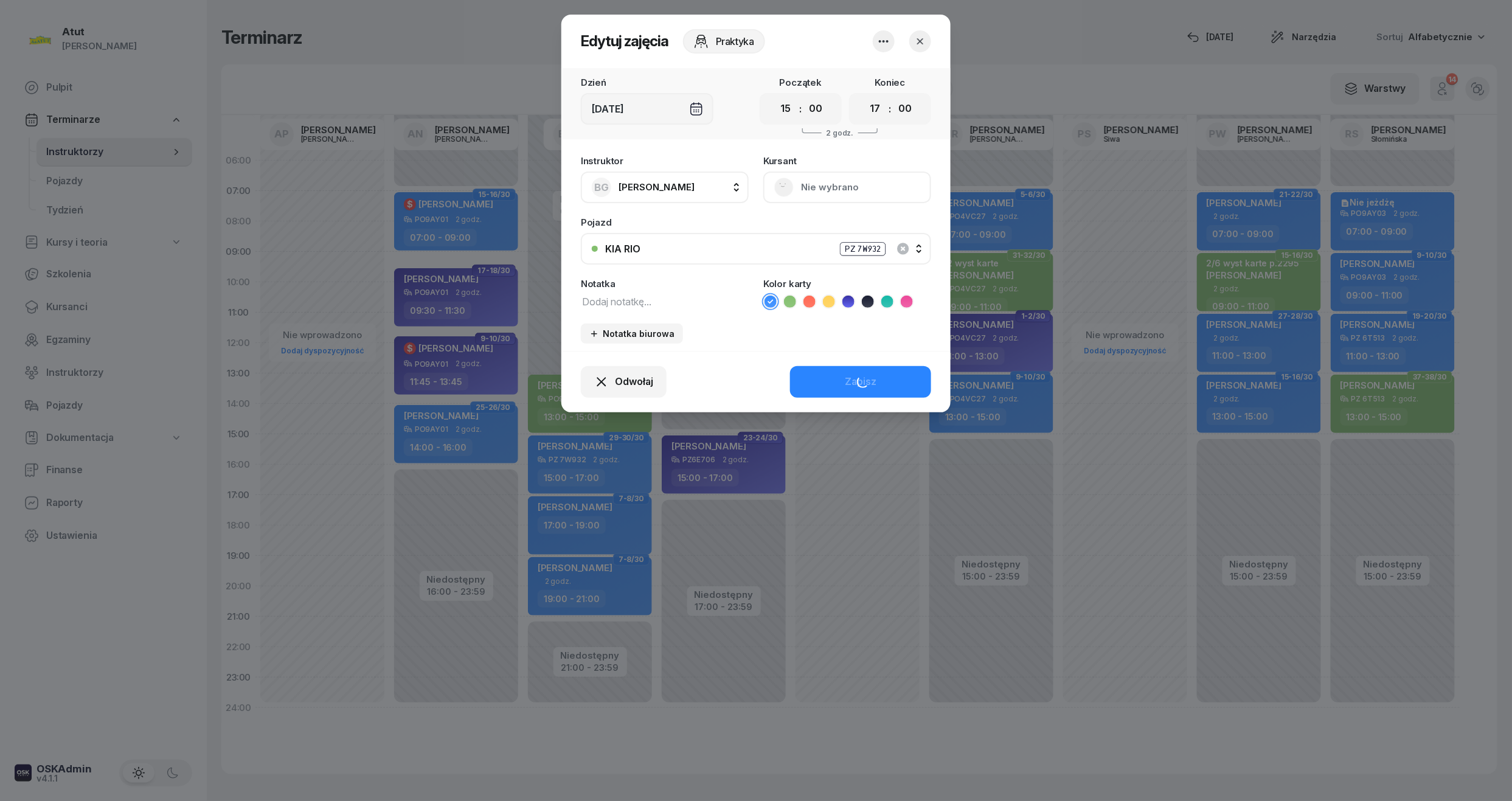
click at [841, 183] on button "Nie wybrano" at bounding box center [847, 188] width 168 height 32
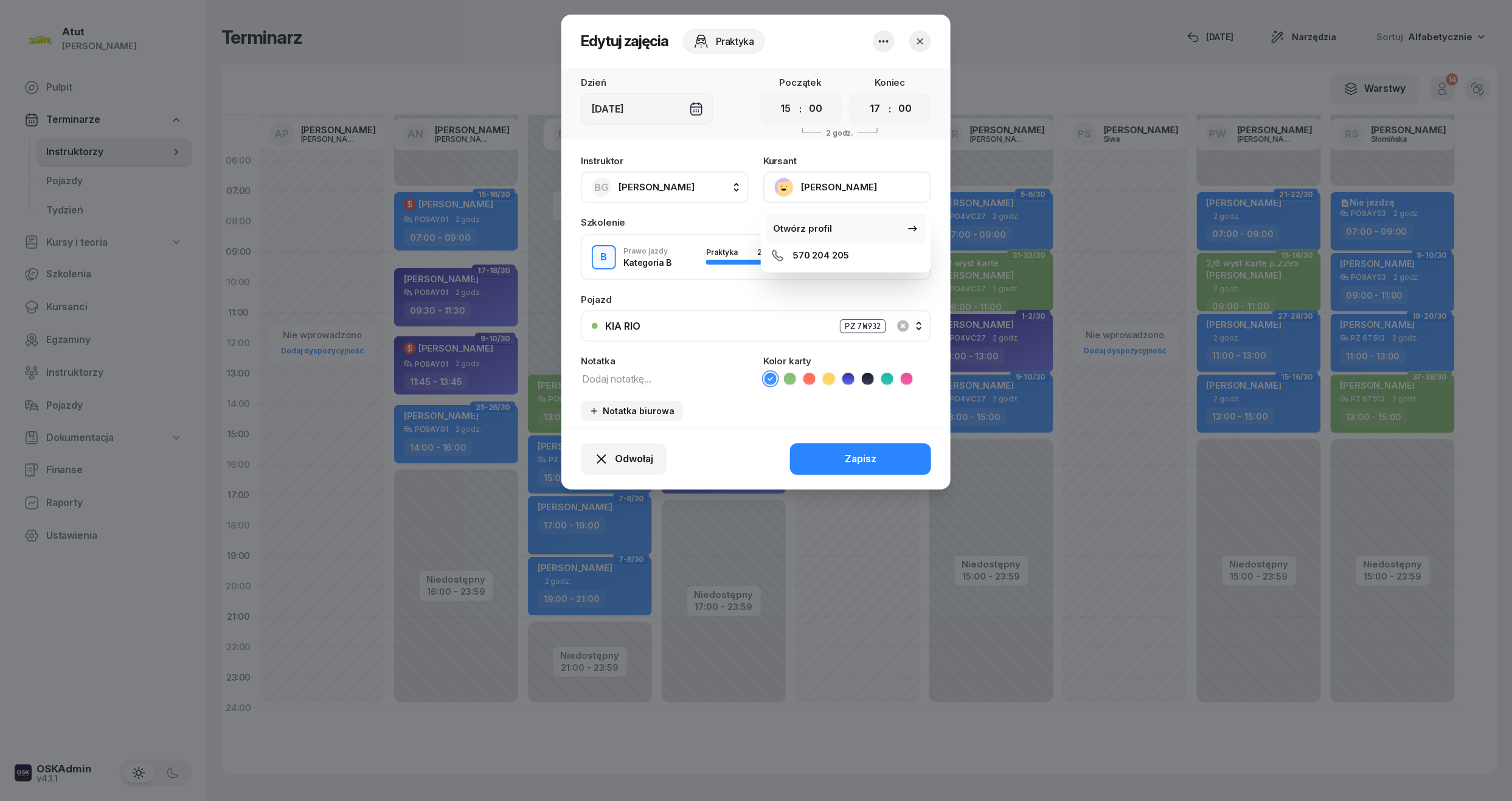
click at [838, 226] on link "Otwórz profil" at bounding box center [846, 229] width 160 height 30
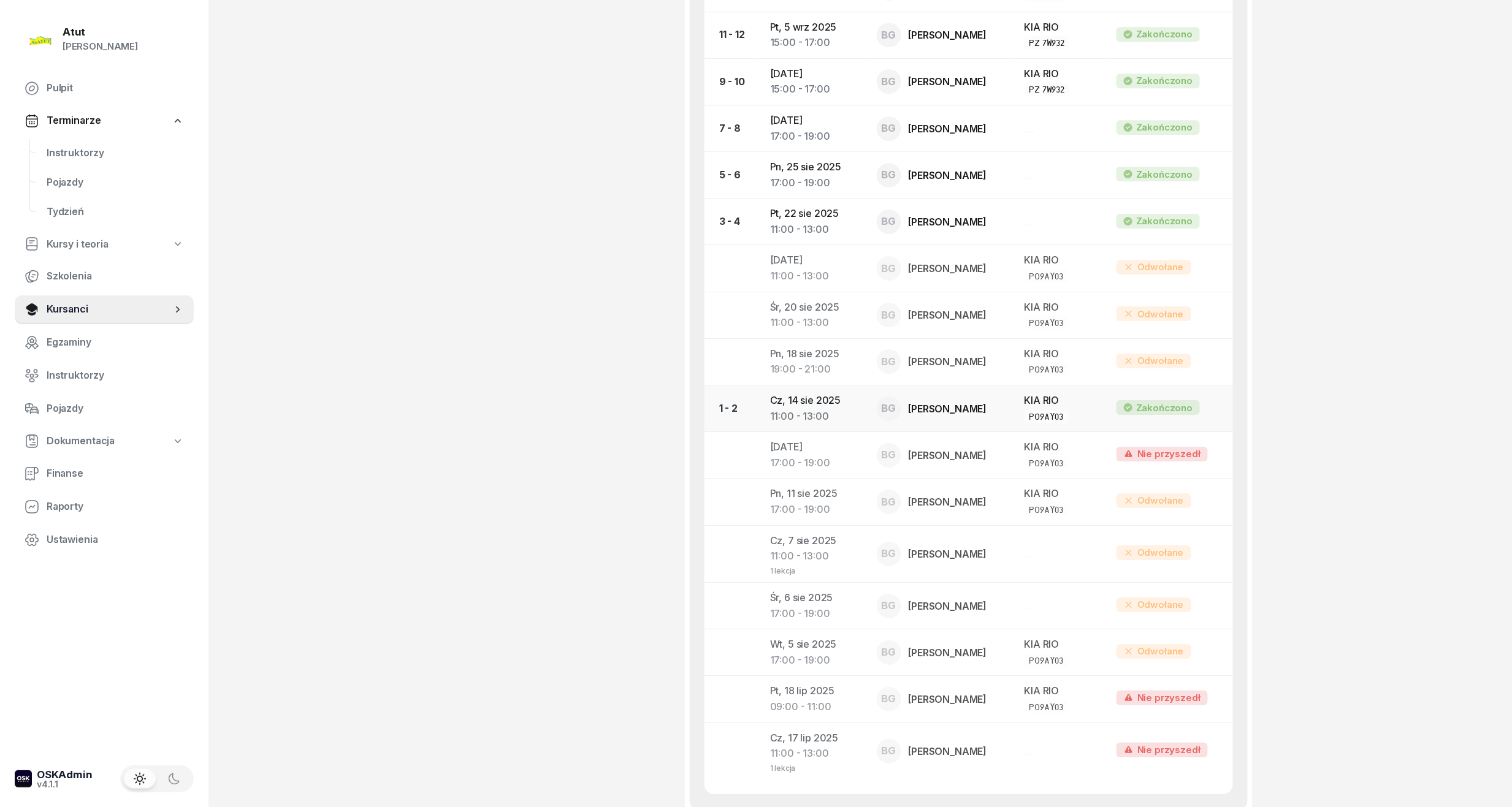
scroll to position [1997, 0]
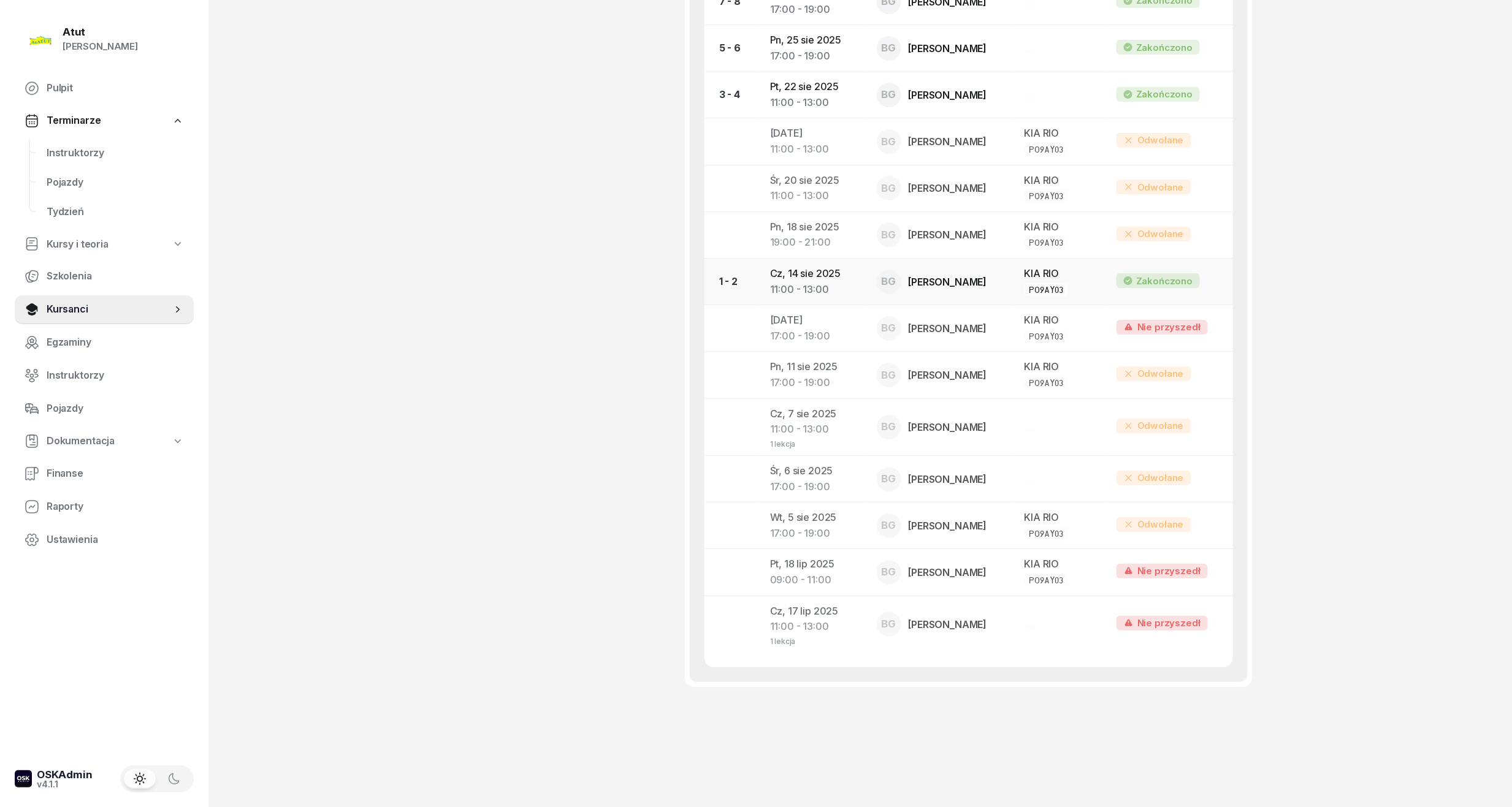
click at [819, 268] on td "Cz, 14 sie 2025 11:00 - 13:00" at bounding box center [813, 282] width 107 height 46
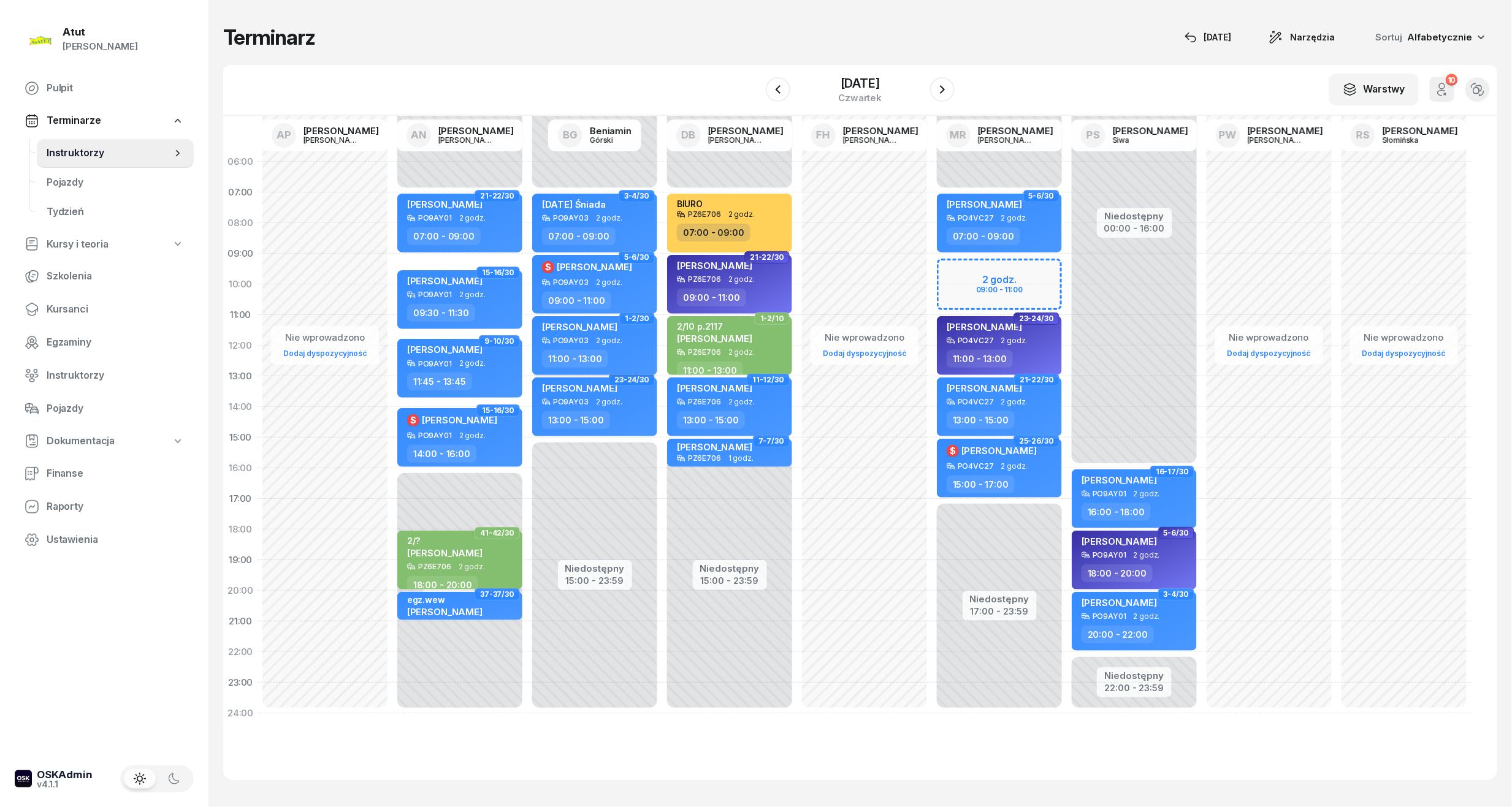
click at [584, 325] on span "[PERSON_NAME]" at bounding box center [580, 327] width 75 height 12
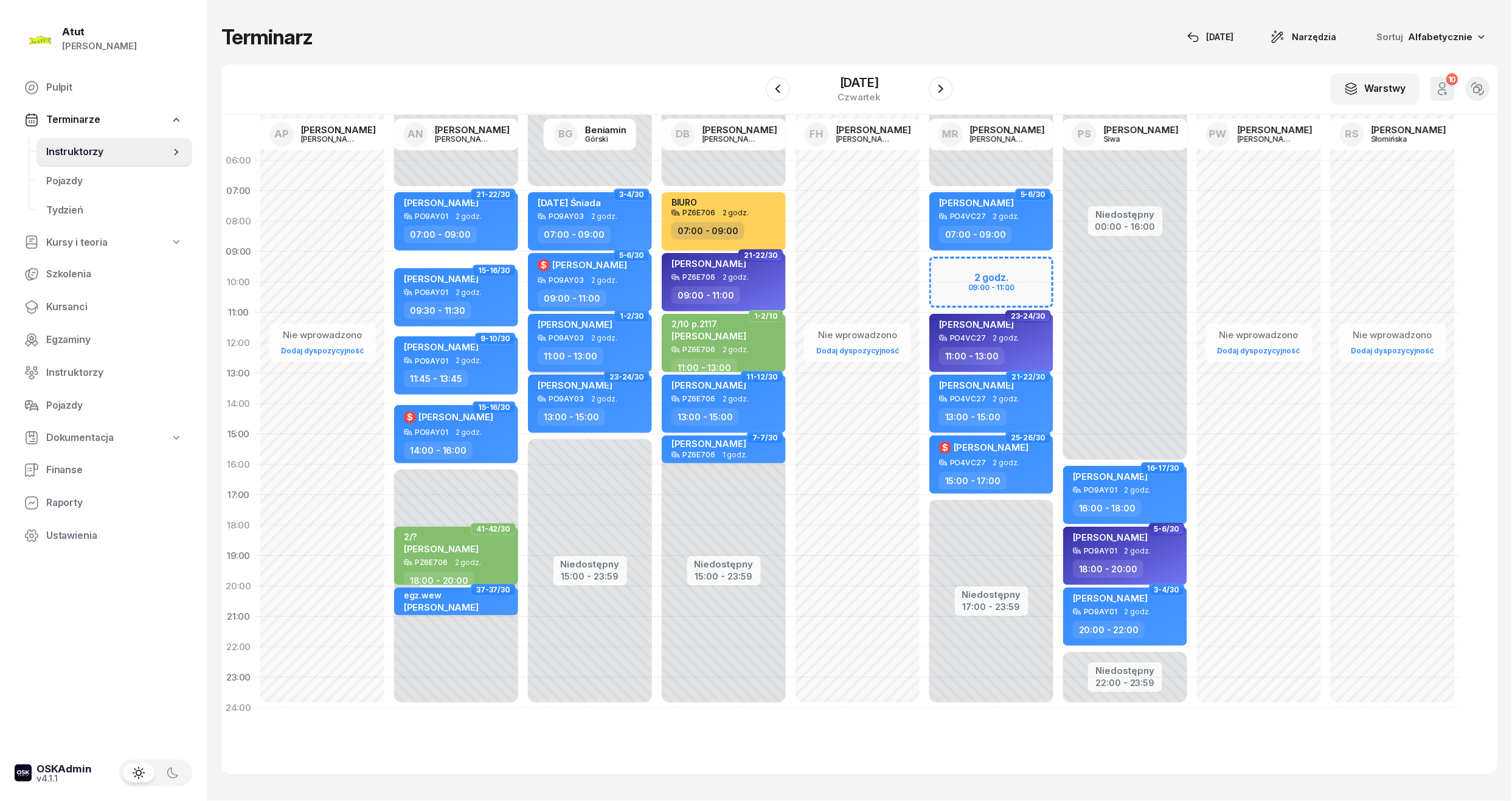
select select "11"
select select "13"
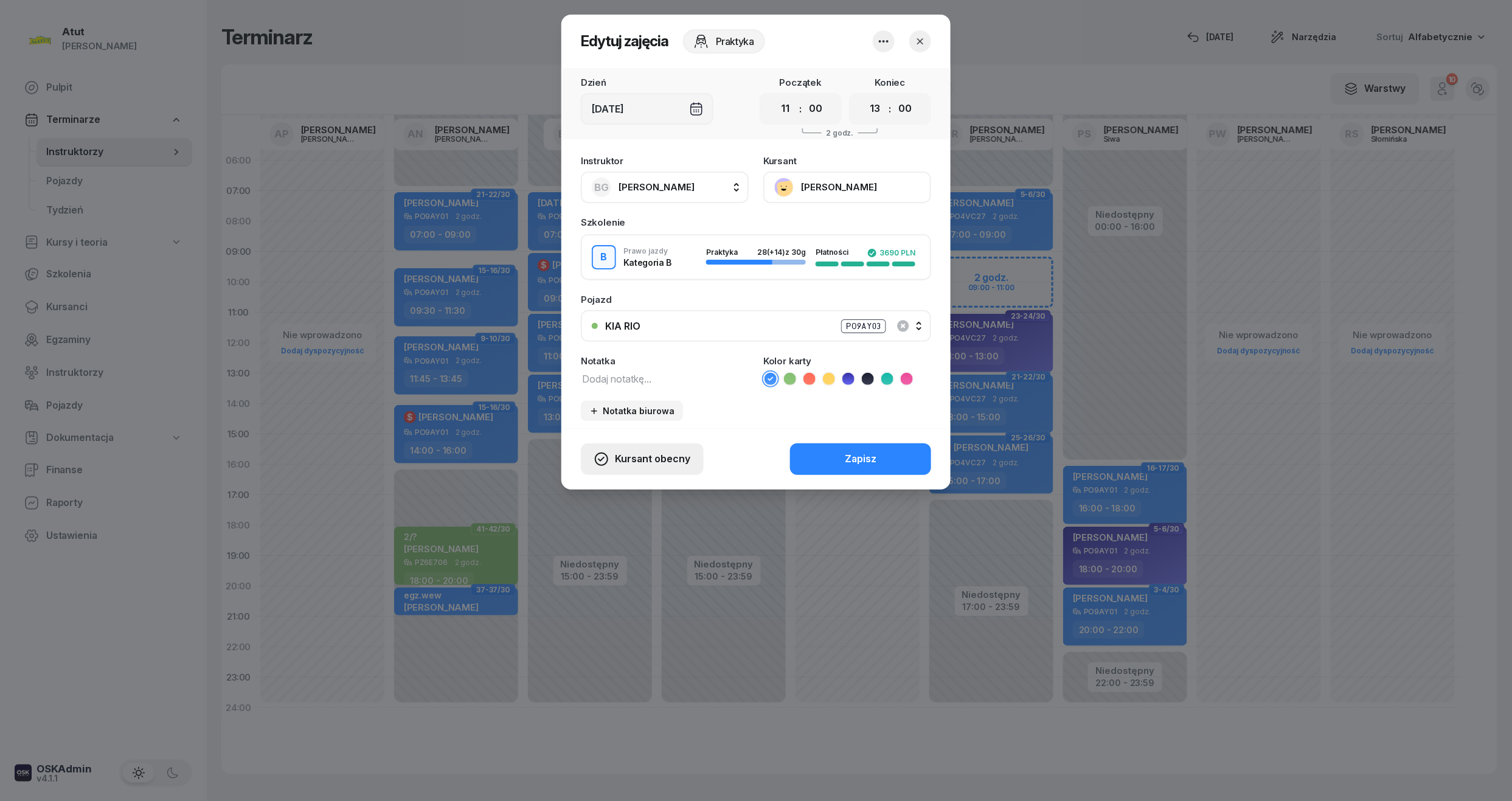
click at [652, 458] on span "Kursant obecny" at bounding box center [652, 459] width 75 height 16
click at [616, 382] on div "Kursant odwołał" at bounding box center [620, 385] width 72 height 16
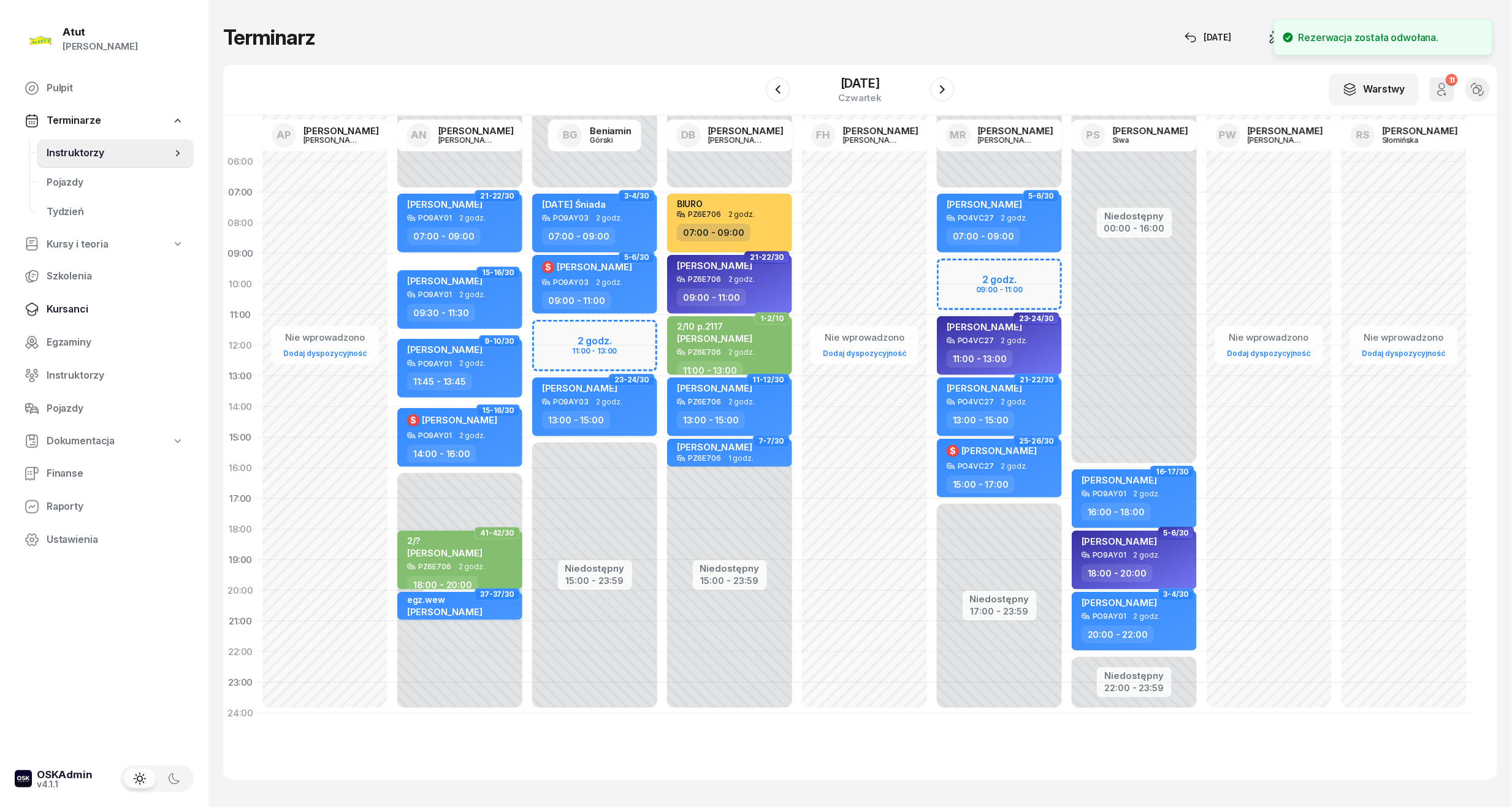
click at [72, 305] on span "Kursanci" at bounding box center [115, 310] width 137 height 16
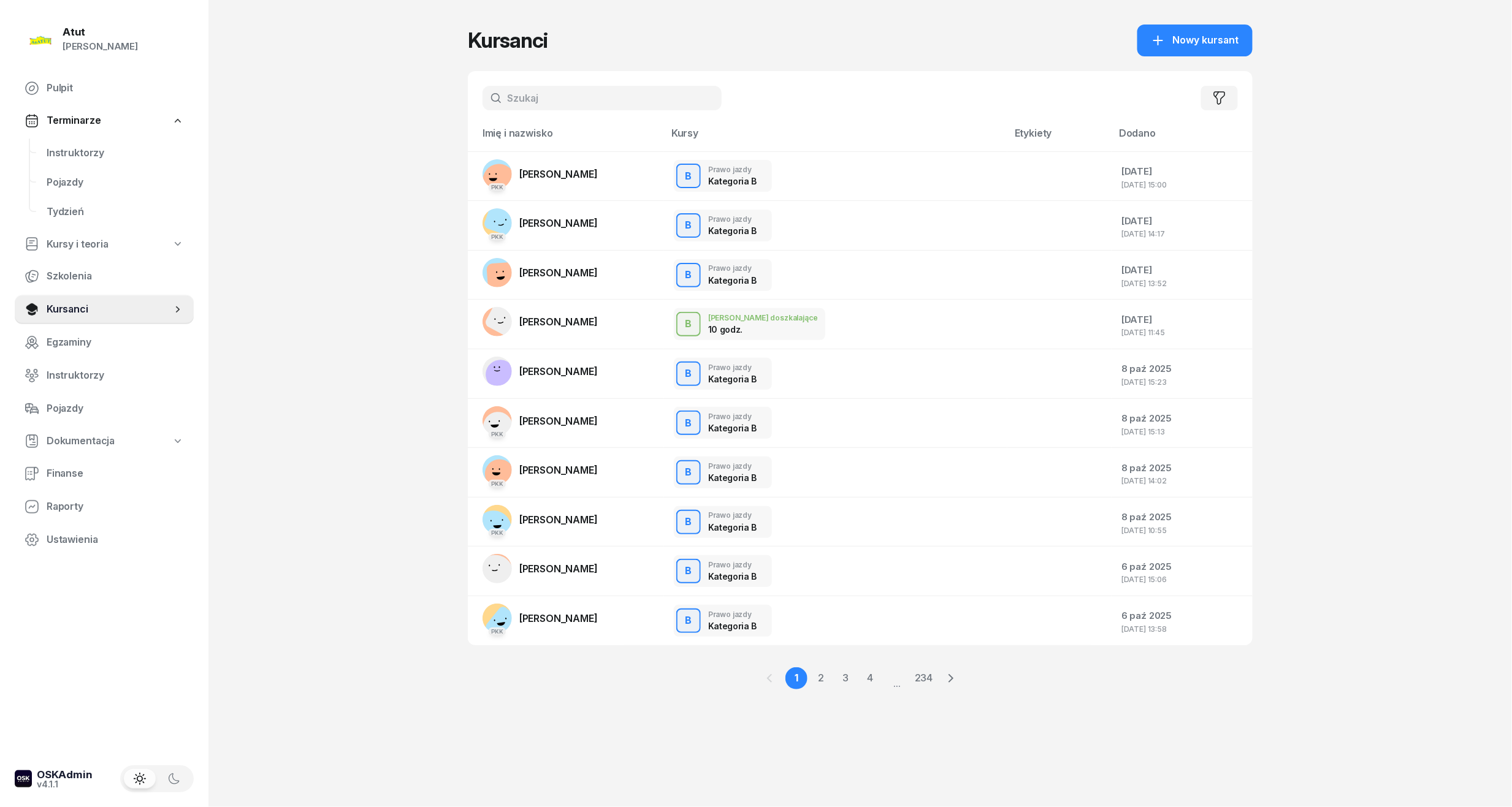
click at [516, 108] on input "text" at bounding box center [601, 98] width 239 height 25
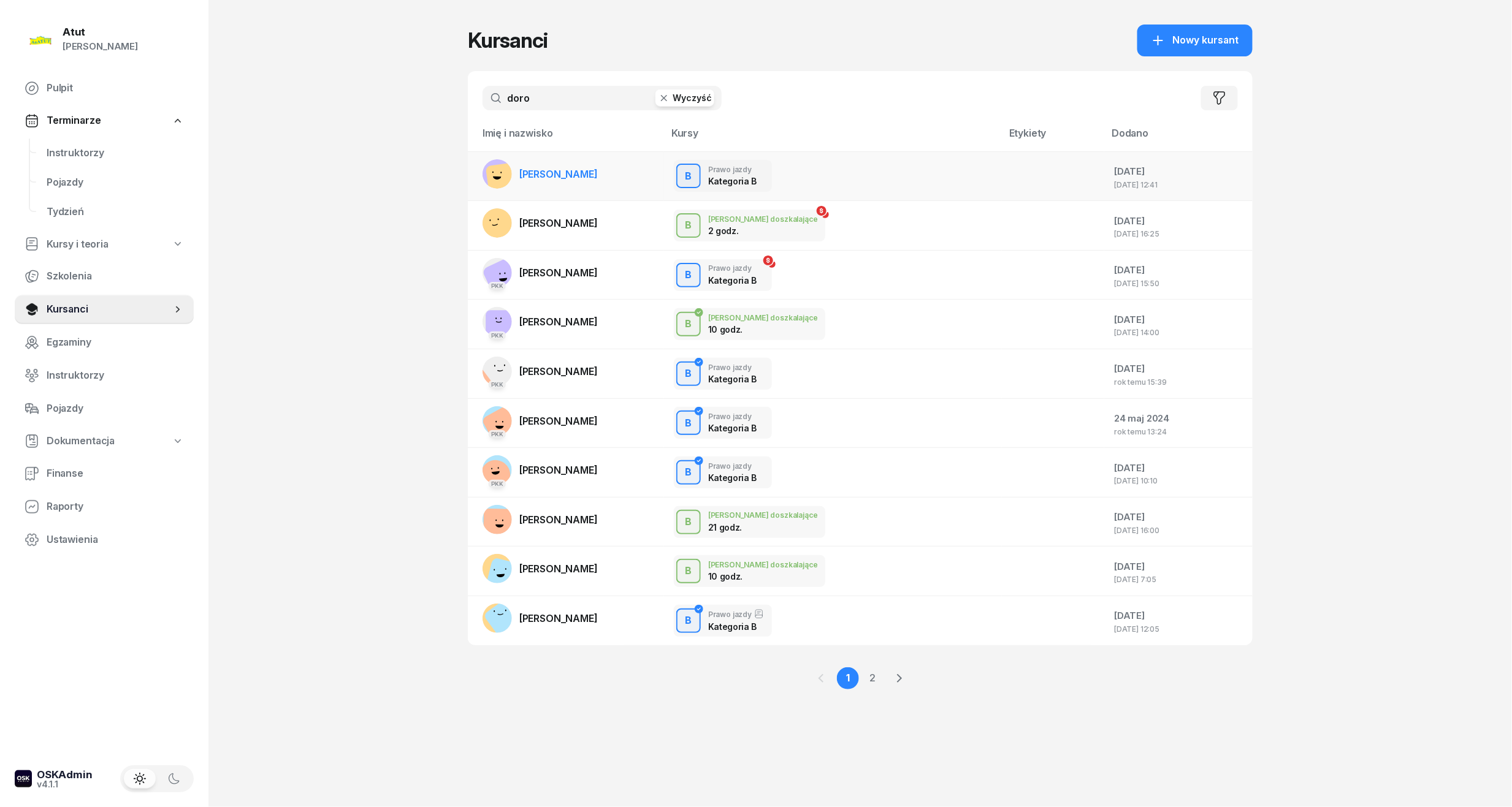
type input "doro"
click at [567, 179] on link "[PERSON_NAME]" at bounding box center [540, 174] width 115 height 30
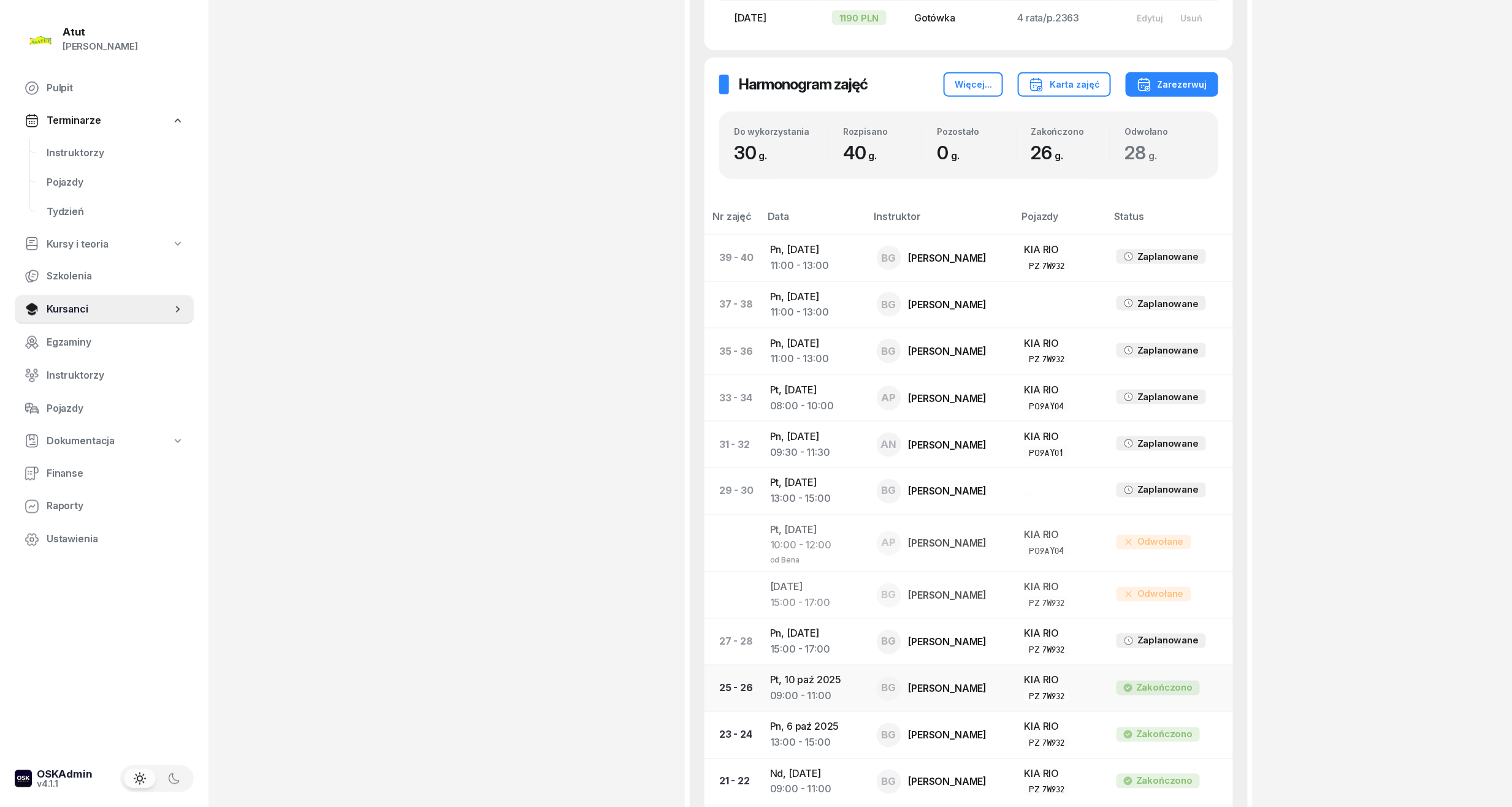
scroll to position [736, 0]
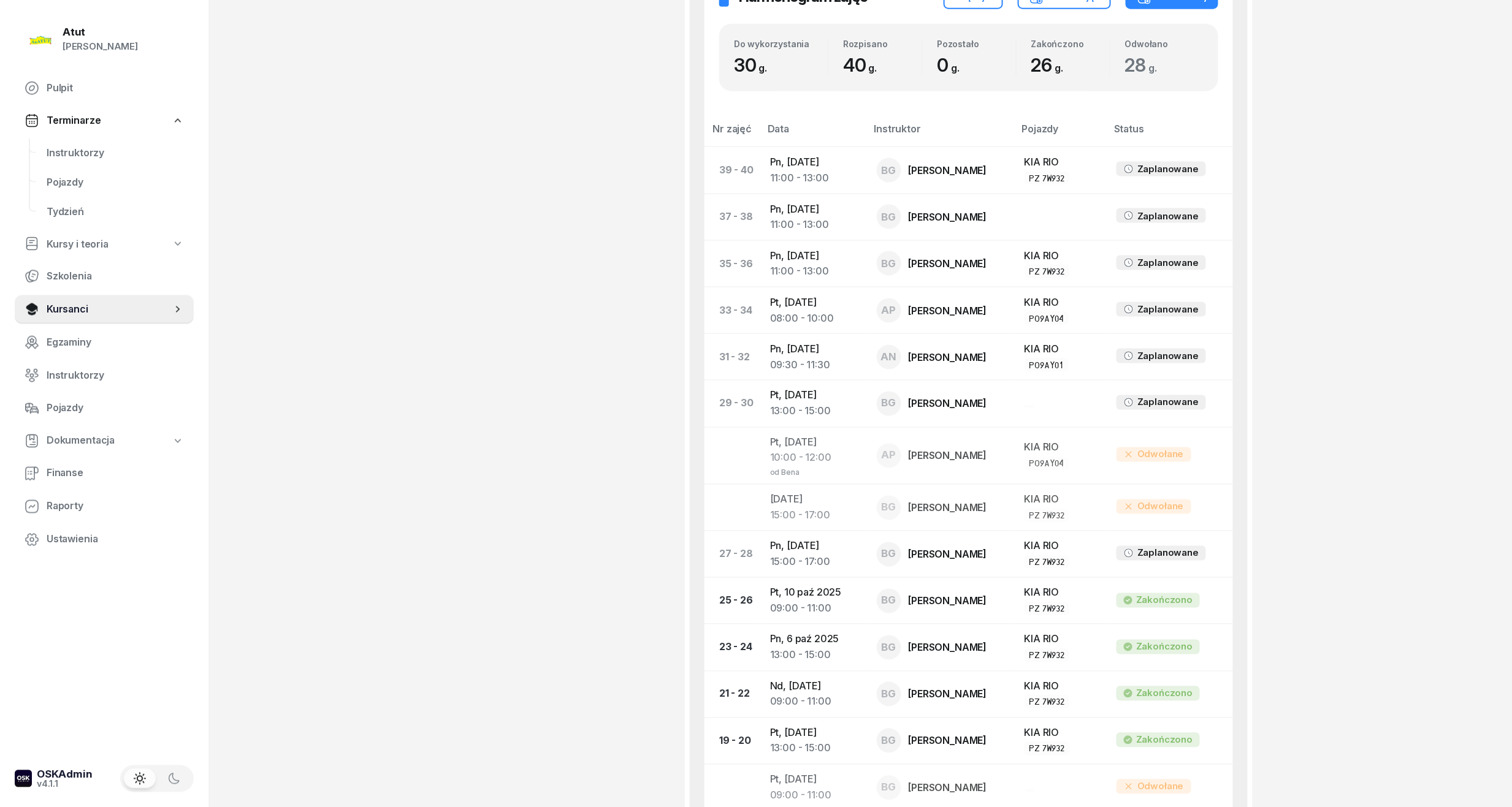
drag, startPoint x: 52, startPoint y: 320, endPoint x: 111, endPoint y: 291, distance: 65.7
click at [52, 320] on link "Kursanci" at bounding box center [104, 309] width 179 height 30
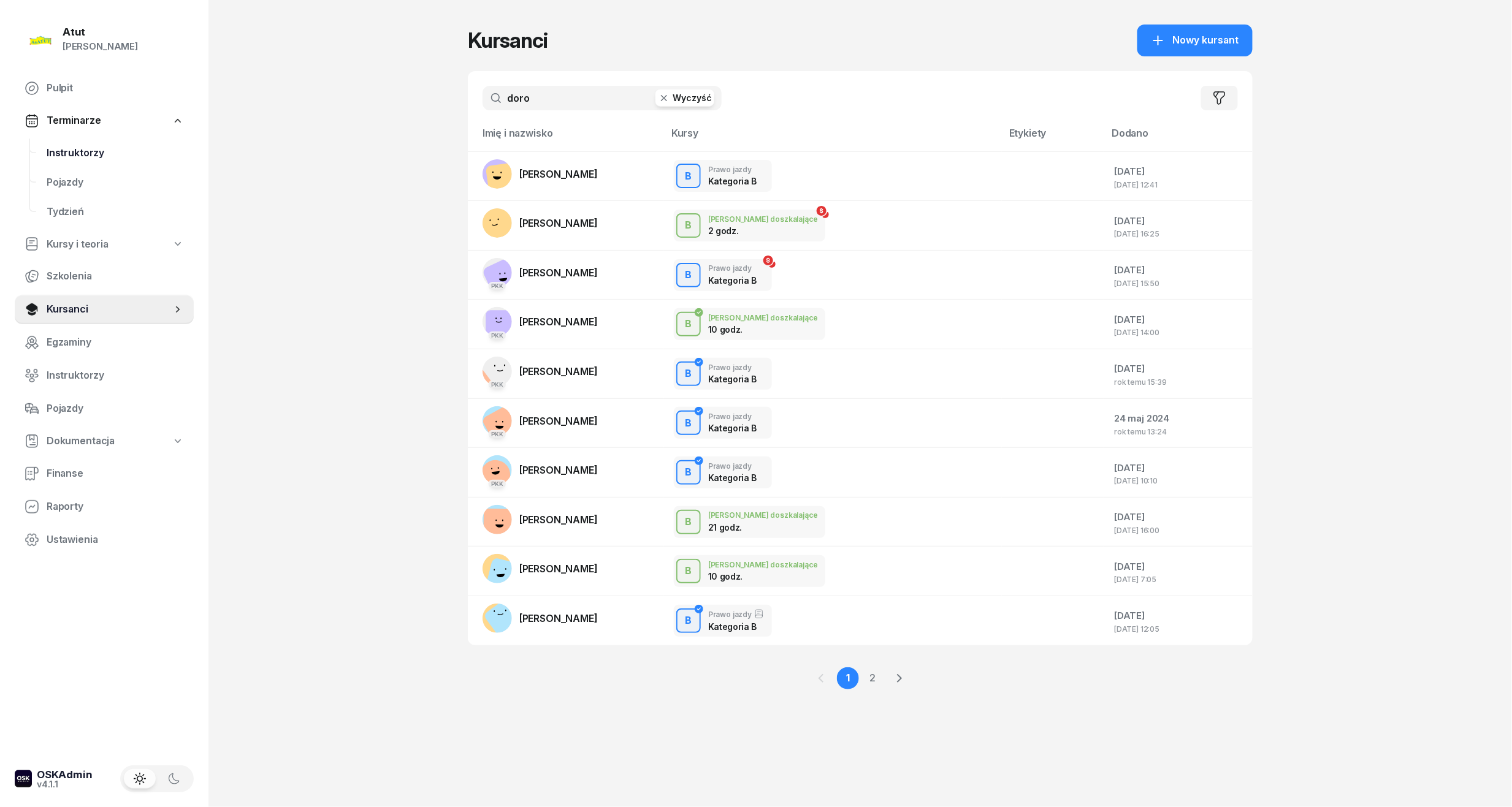
drag, startPoint x: 569, startPoint y: 101, endPoint x: 109, endPoint y: 155, distance: 463.2
click at [109, 155] on div "Atut Paulina Lis Pulpit Terminarze Instruktorzy Pojazdy Tydzień Kursy i teoria …" at bounding box center [756, 404] width 1512 height 807
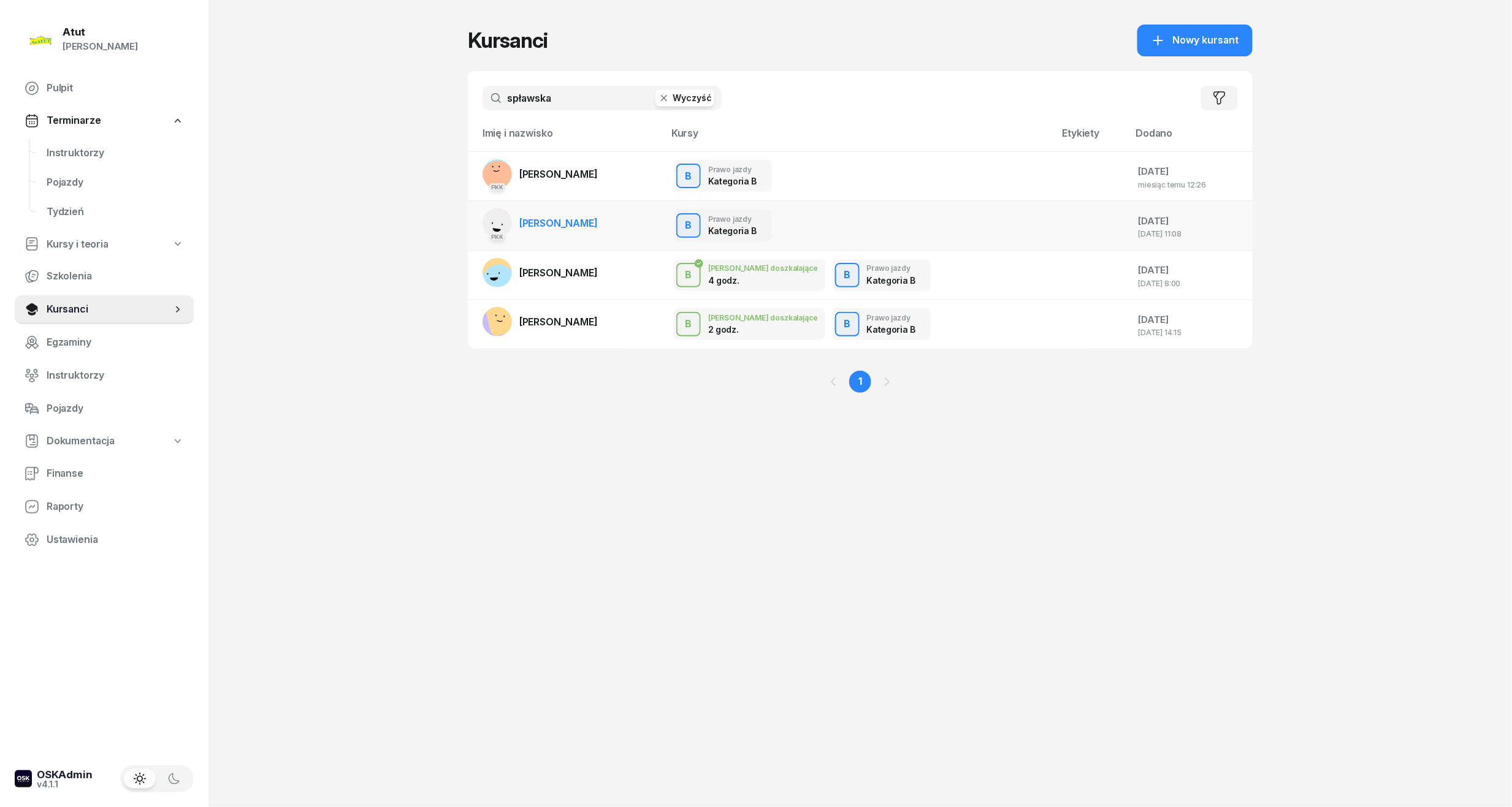
type input "spławska"
click at [548, 231] on link "PKK Wiktoria Spławska" at bounding box center [540, 223] width 115 height 30
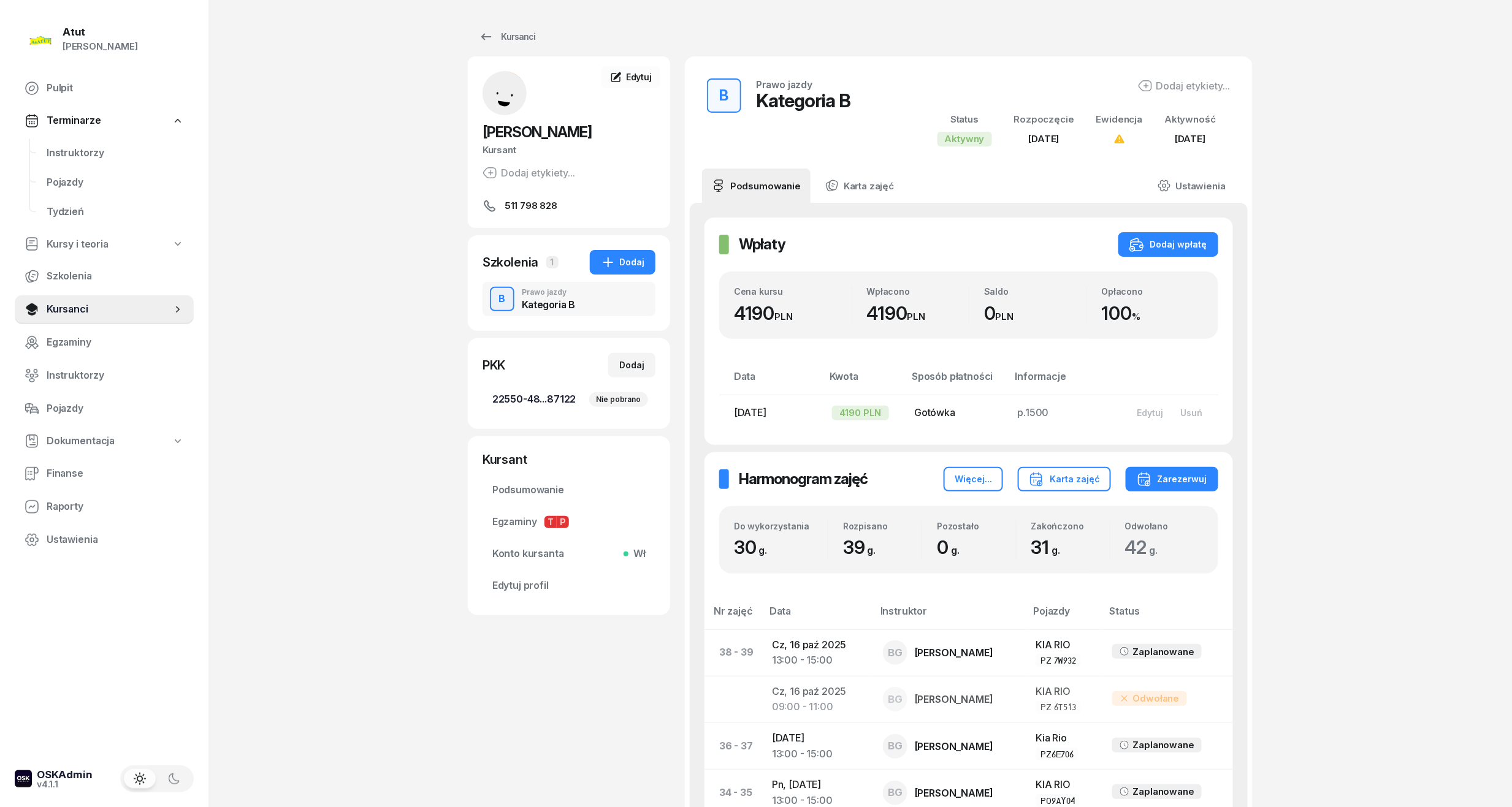
click at [526, 408] on link "22550-48...87122 Nie pobrano" at bounding box center [569, 399] width 173 height 30
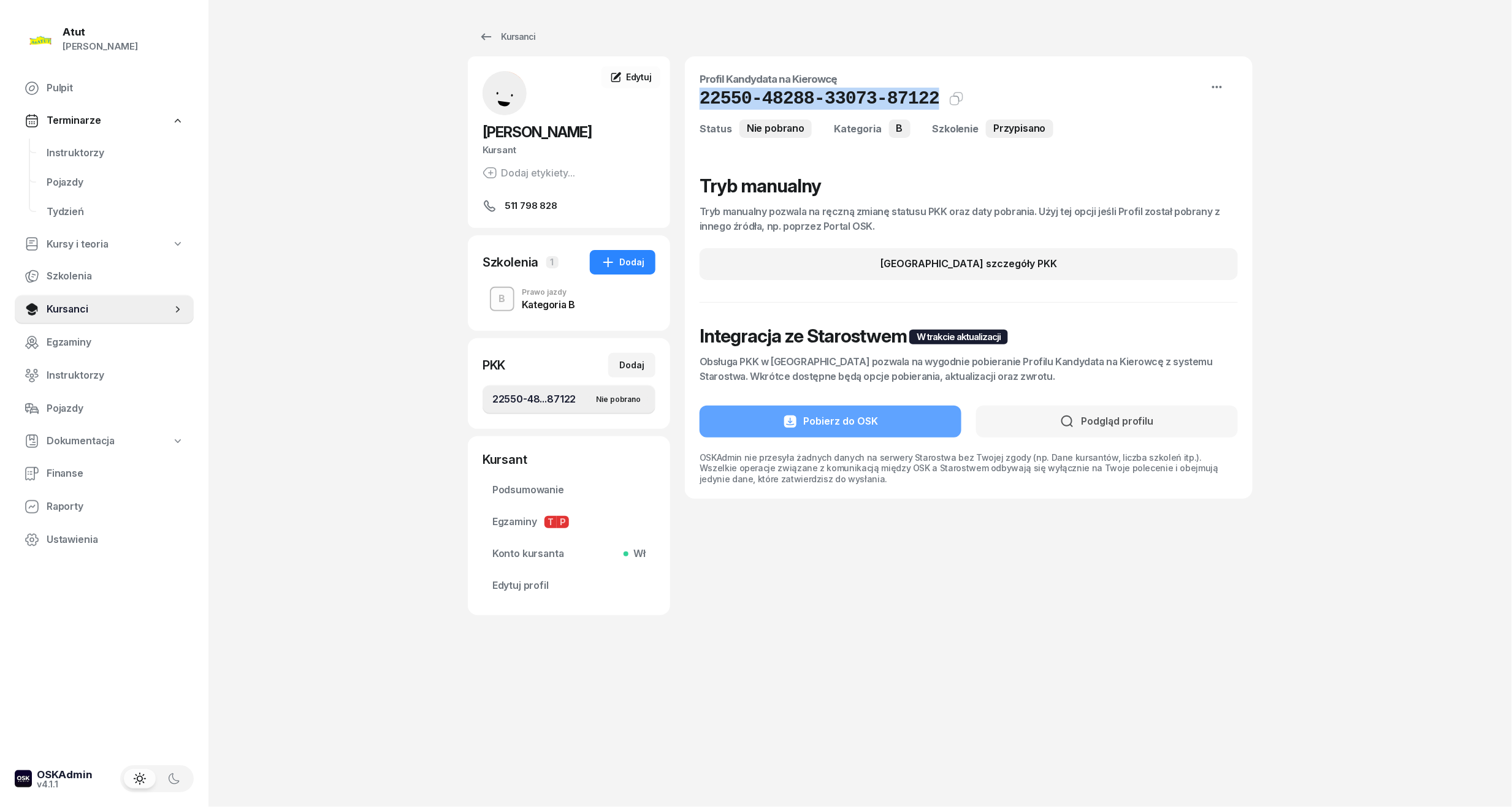
drag, startPoint x: 919, startPoint y: 103, endPoint x: 682, endPoint y: 99, distance: 237.0
click at [682, 99] on div "Wiktoria Spławska Kursant Dodaj etykiety... 511 798 828 WS Wiktoria Spławska Ku…" at bounding box center [860, 335] width 785 height 559
copy h1 "22550-48288-33073-87122"
click at [535, 588] on span "Edytuj profil" at bounding box center [569, 586] width 153 height 16
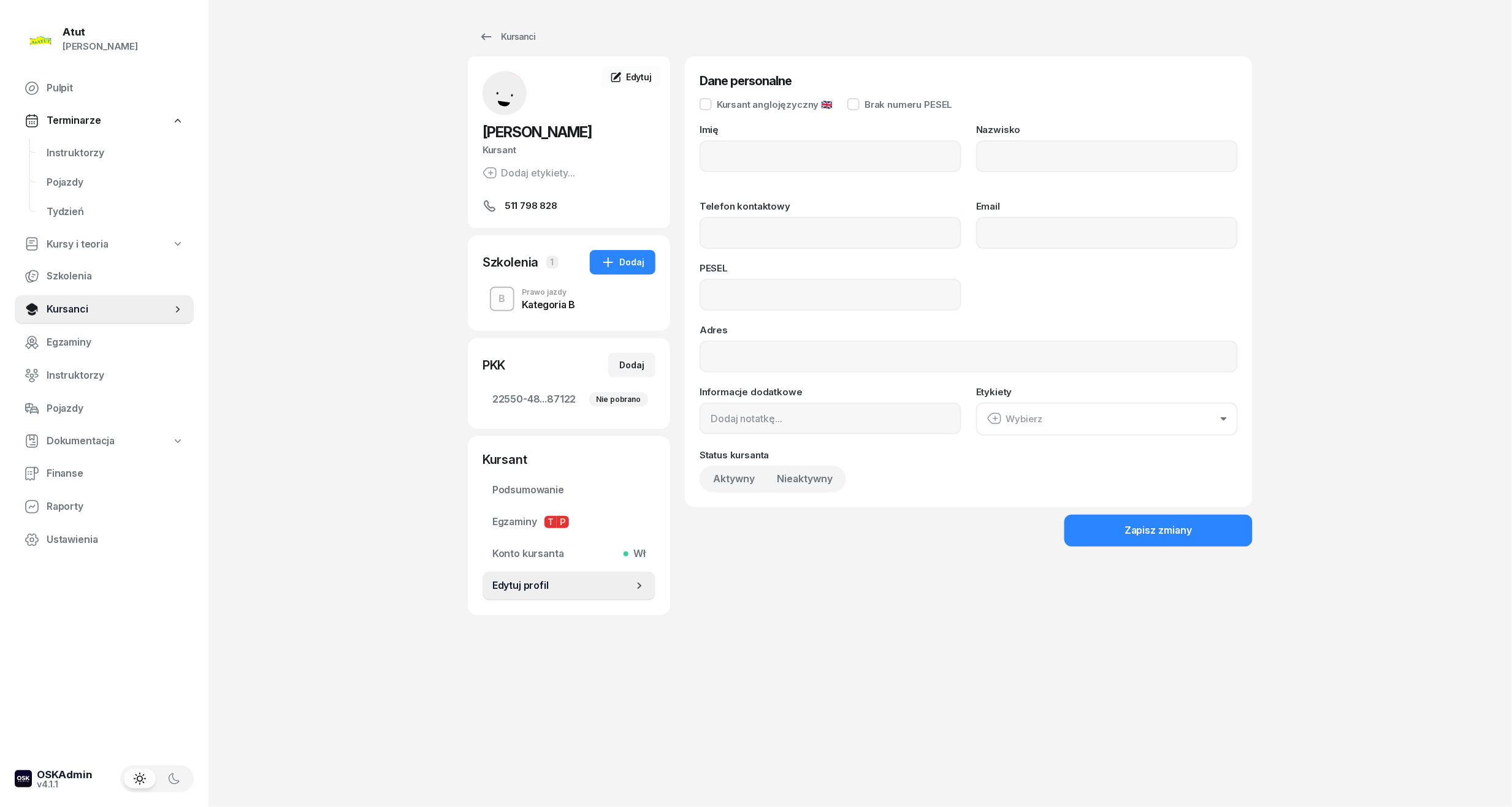
type input "Wiktoria"
type input "Spławska"
type input "511798828"
type input "04321501004"
drag, startPoint x: 790, startPoint y: 295, endPoint x: 611, endPoint y: 296, distance: 179.0
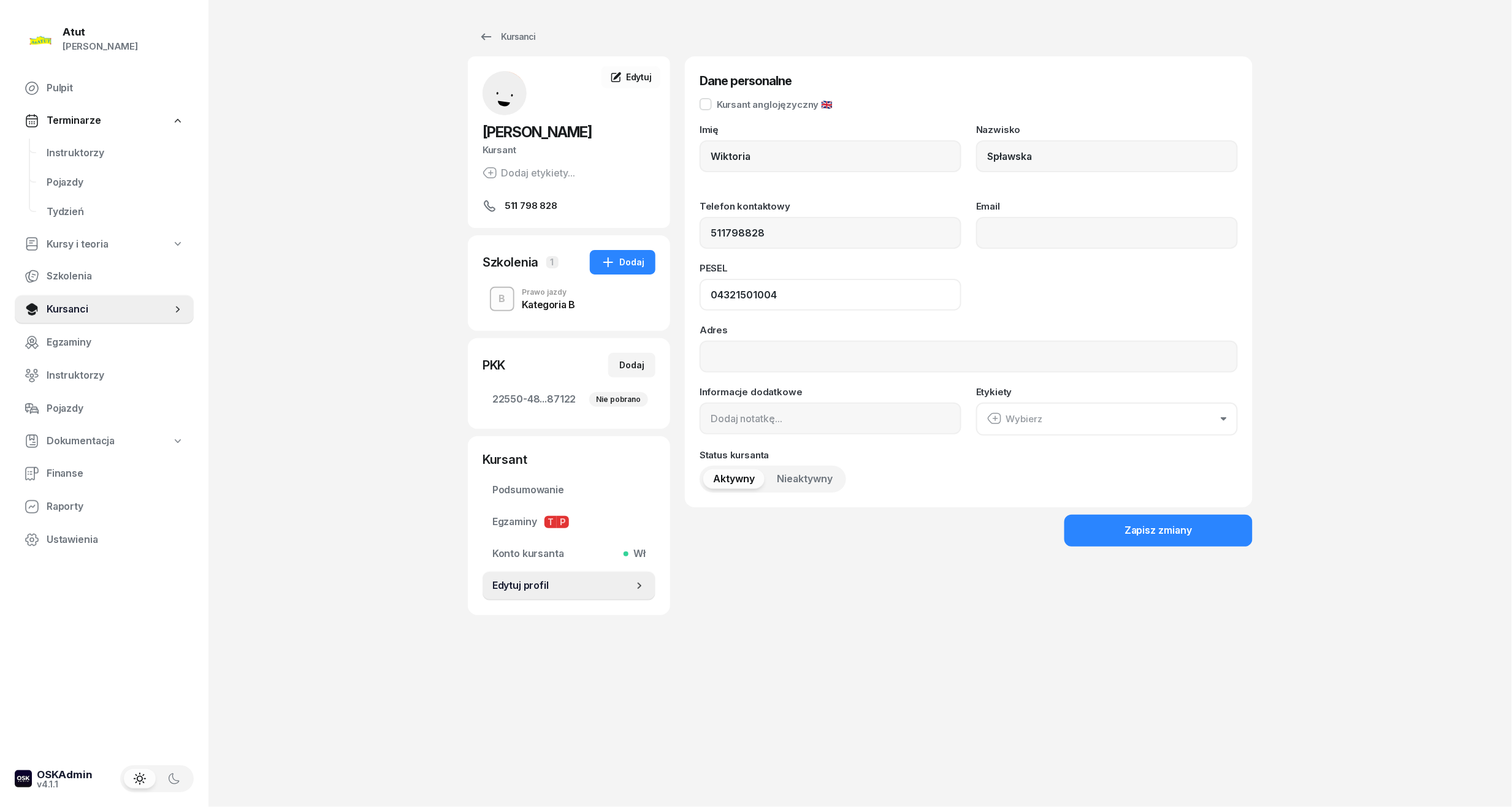
click at [611, 296] on div "Wiktoria Spławska Kursant Dodaj etykiety... 511 798 828 WS Wiktoria Spławska Ku…" at bounding box center [860, 335] width 785 height 559
click at [90, 148] on span "Instruktorzy" at bounding box center [115, 153] width 137 height 16
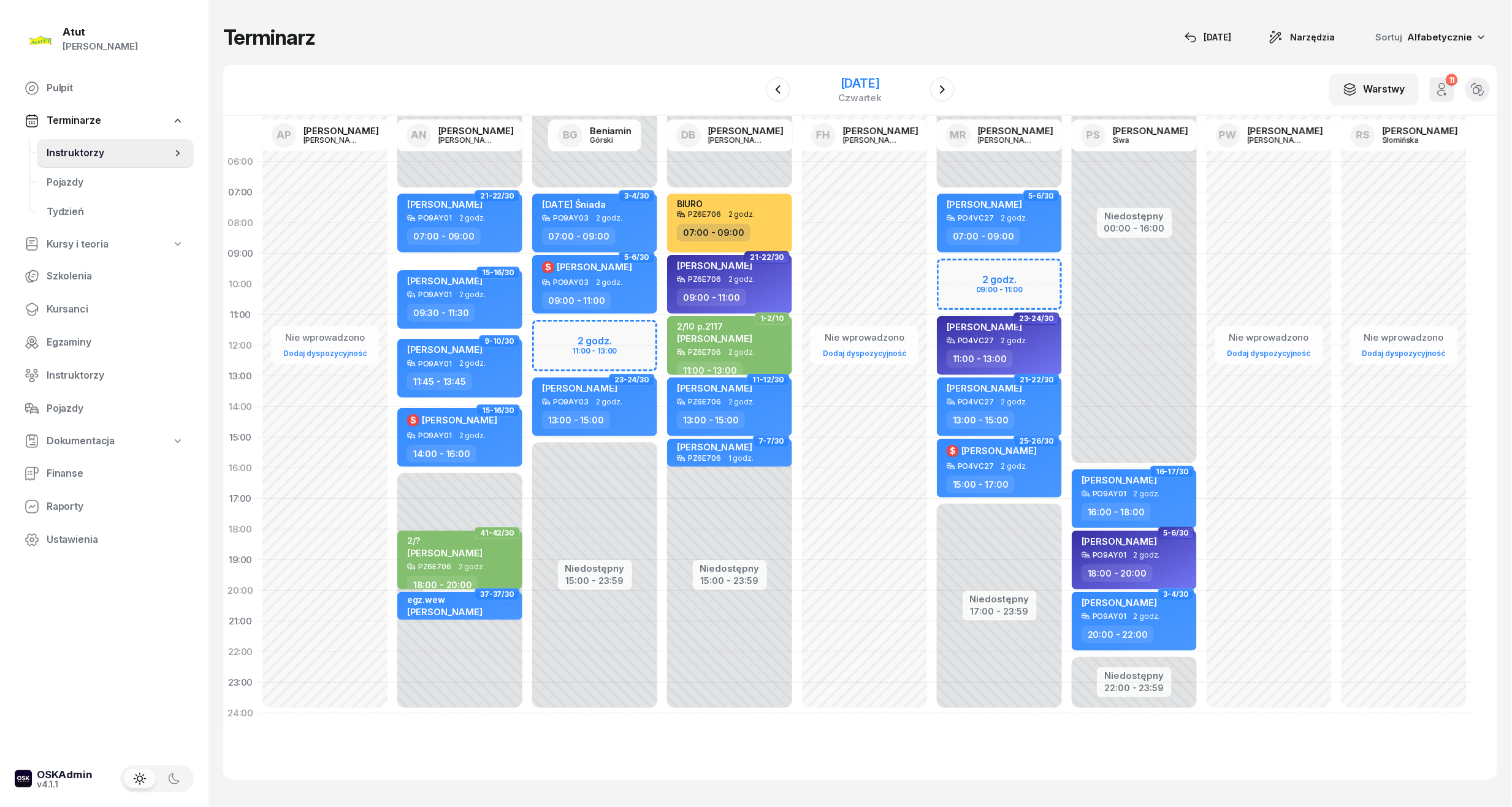
click at [838, 93] on div "czwartek" at bounding box center [860, 97] width 43 height 9
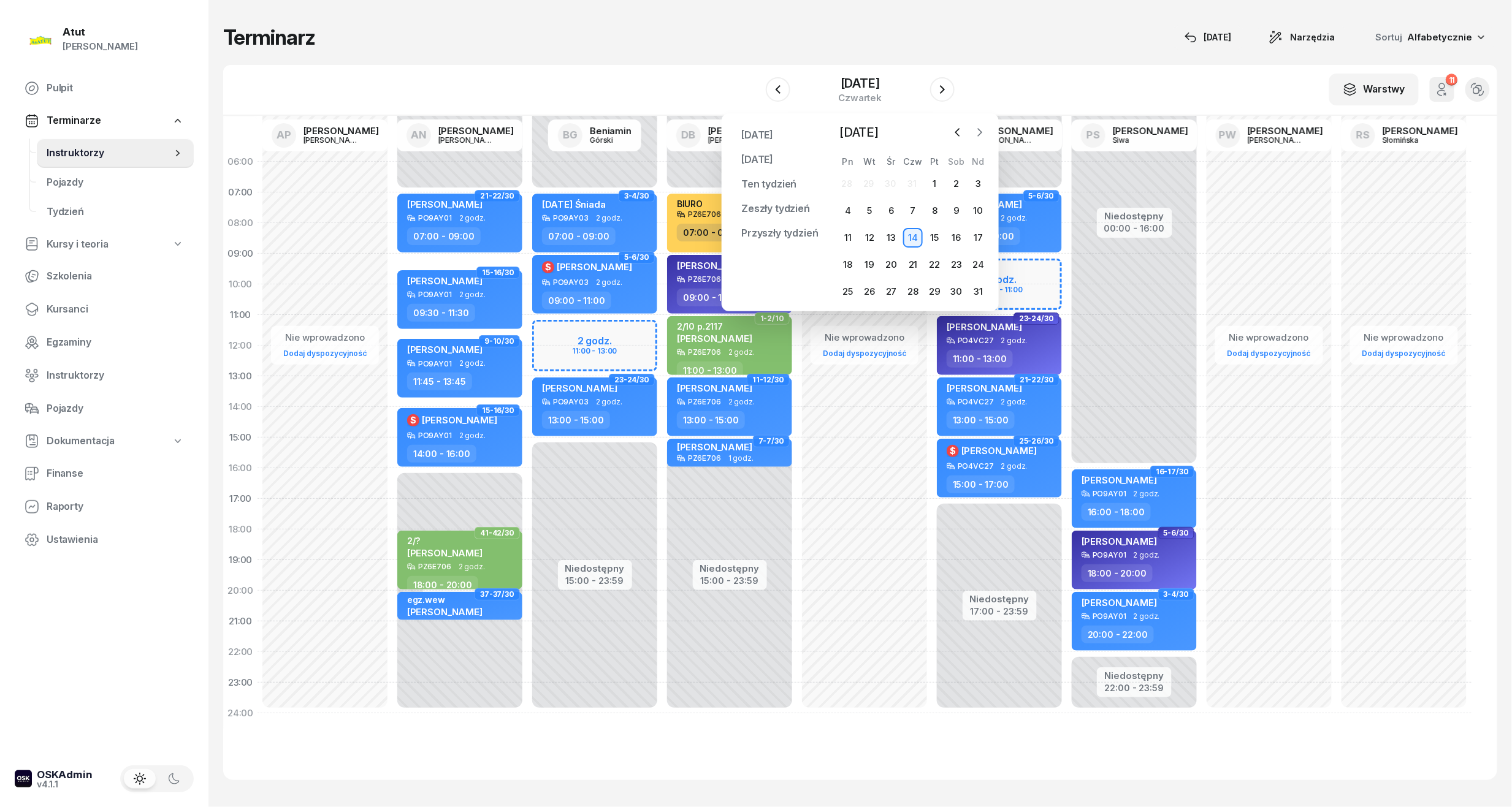
click at [976, 133] on icon "button" at bounding box center [979, 132] width 12 height 12
click at [984, 129] on icon "button" at bounding box center [979, 132] width 12 height 12
click at [932, 210] on div "10" at bounding box center [935, 211] width 19 height 19
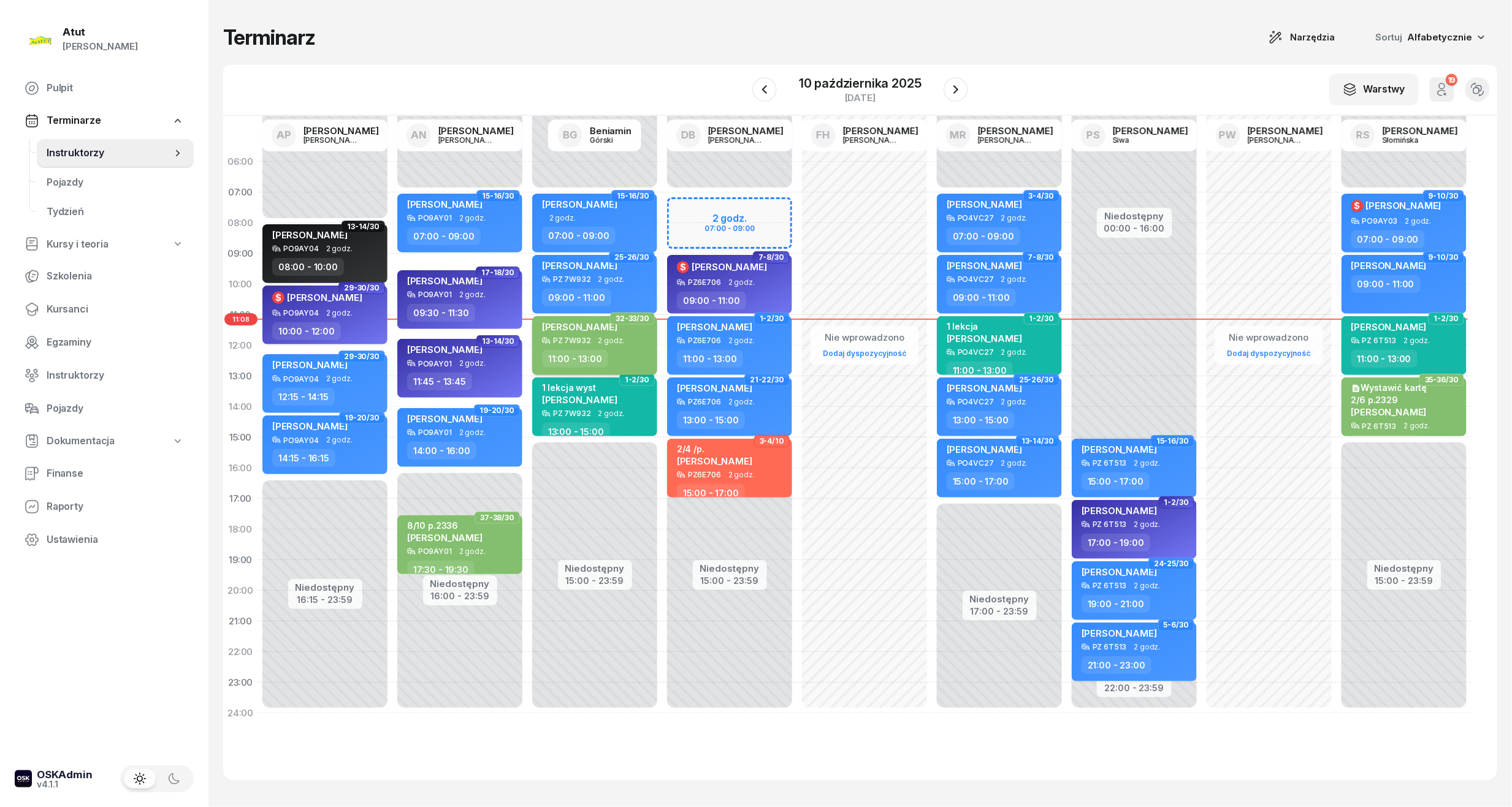
click at [619, 346] on div "Wiktoria Spławska PZ 7W932 2 godz. 11:00 - 13:00" at bounding box center [594, 345] width 125 height 58
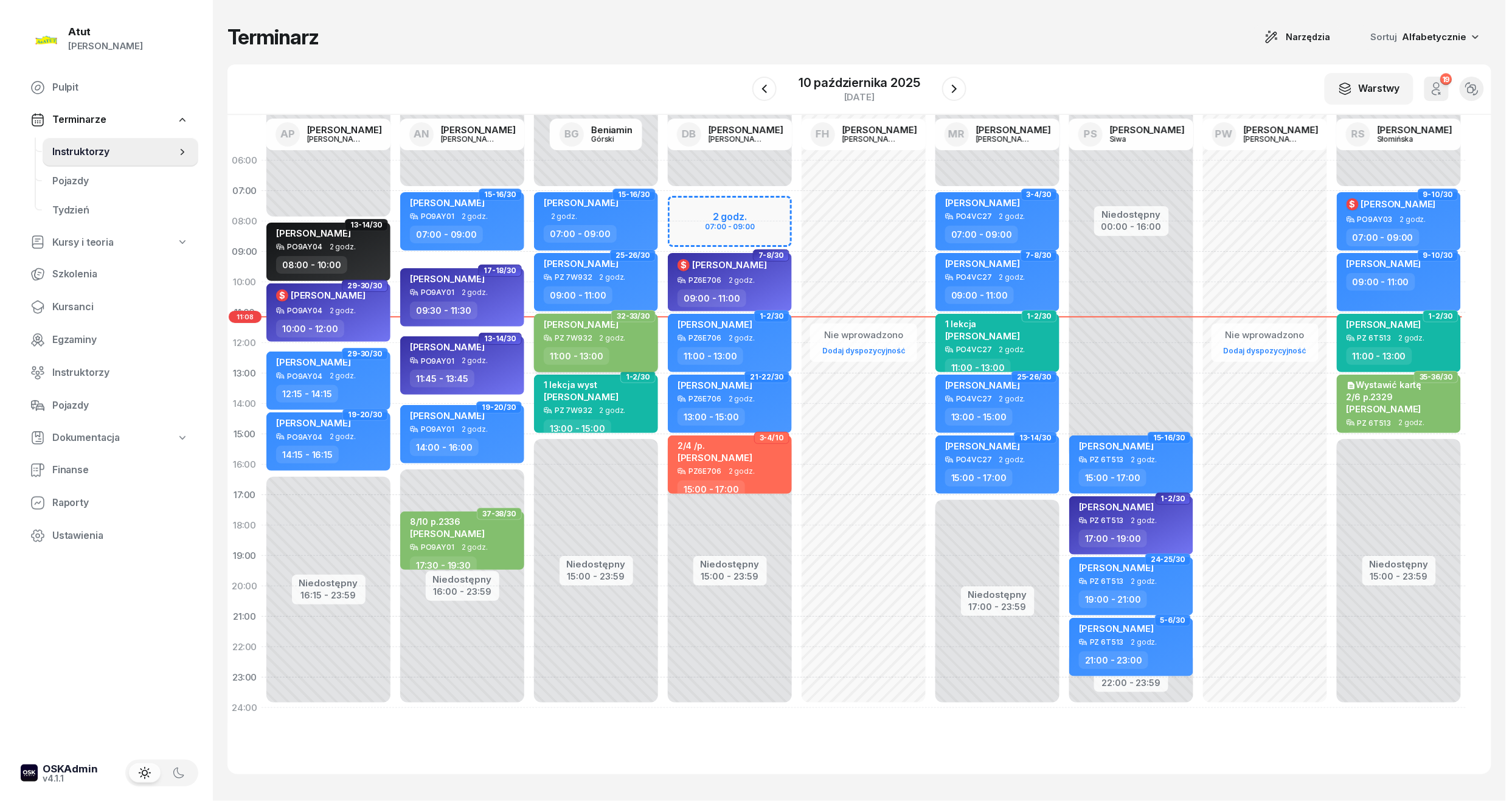
select select "11"
select select "13"
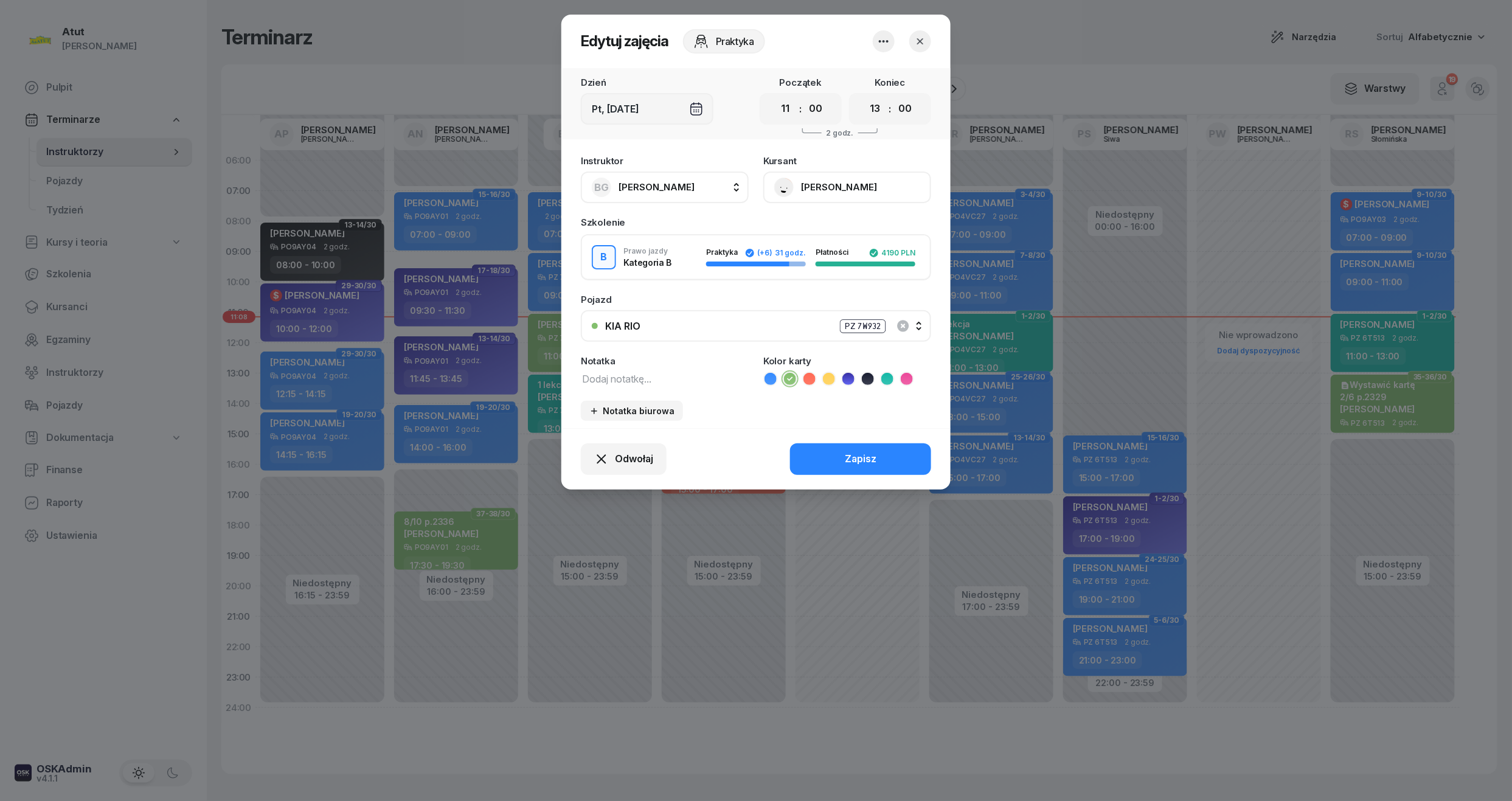
click at [852, 193] on button "[PERSON_NAME]" at bounding box center [847, 188] width 168 height 32
click at [839, 222] on link "Otwórz profil" at bounding box center [846, 229] width 160 height 30
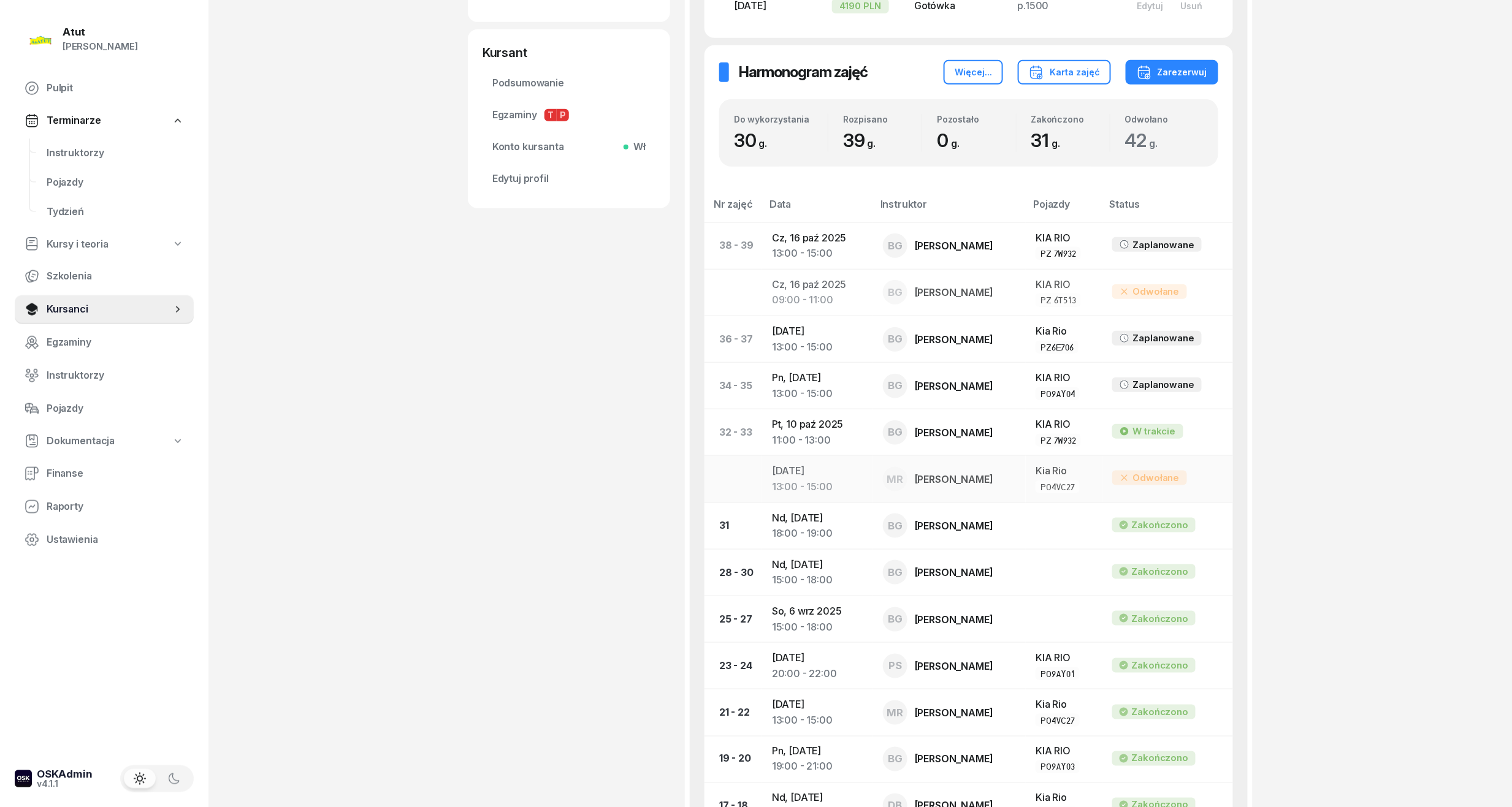
scroll to position [490, 0]
